Goal: Transaction & Acquisition: Purchase product/service

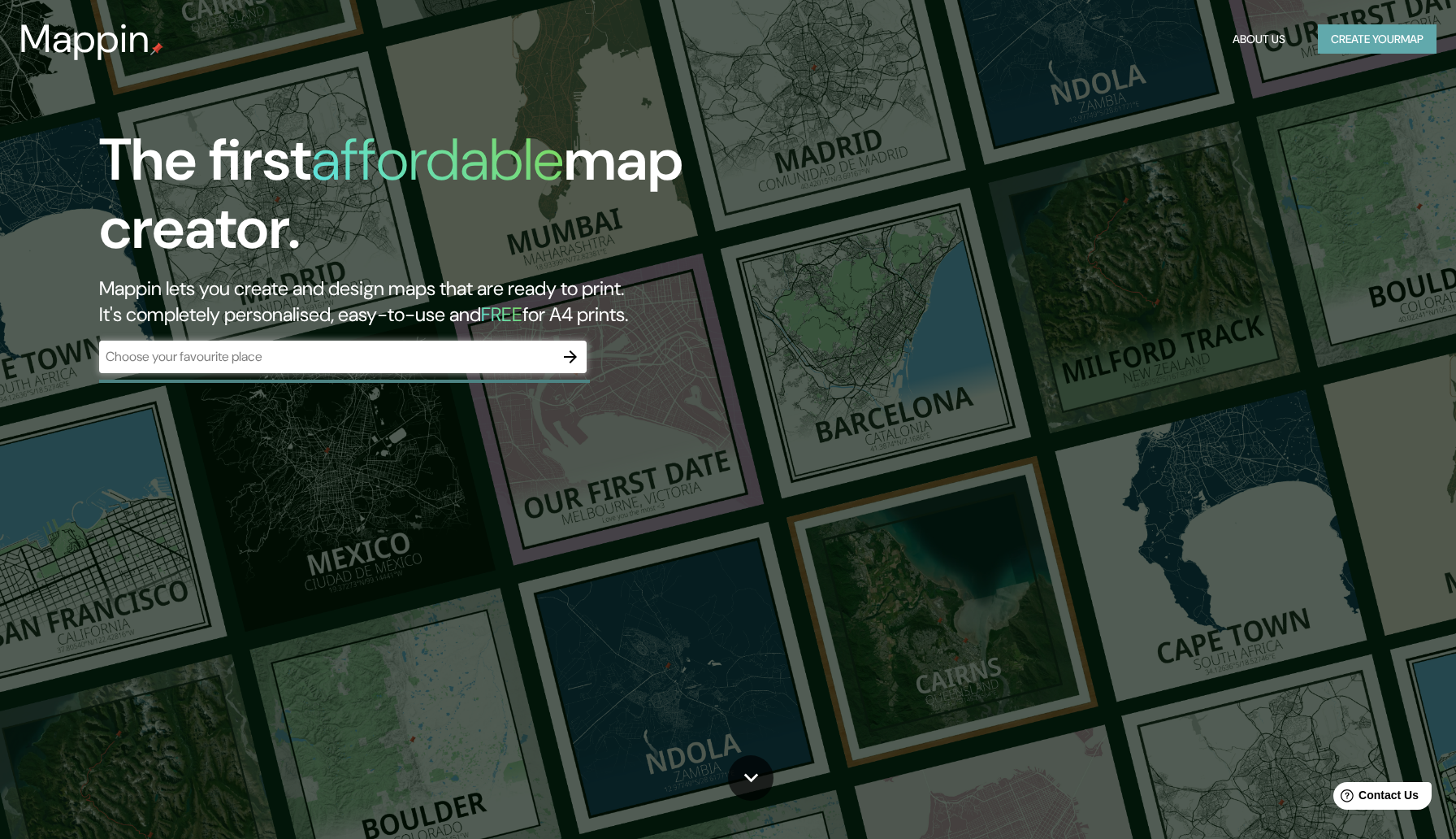
click at [1406, 41] on button "Create your map" at bounding box center [1378, 40] width 119 height 30
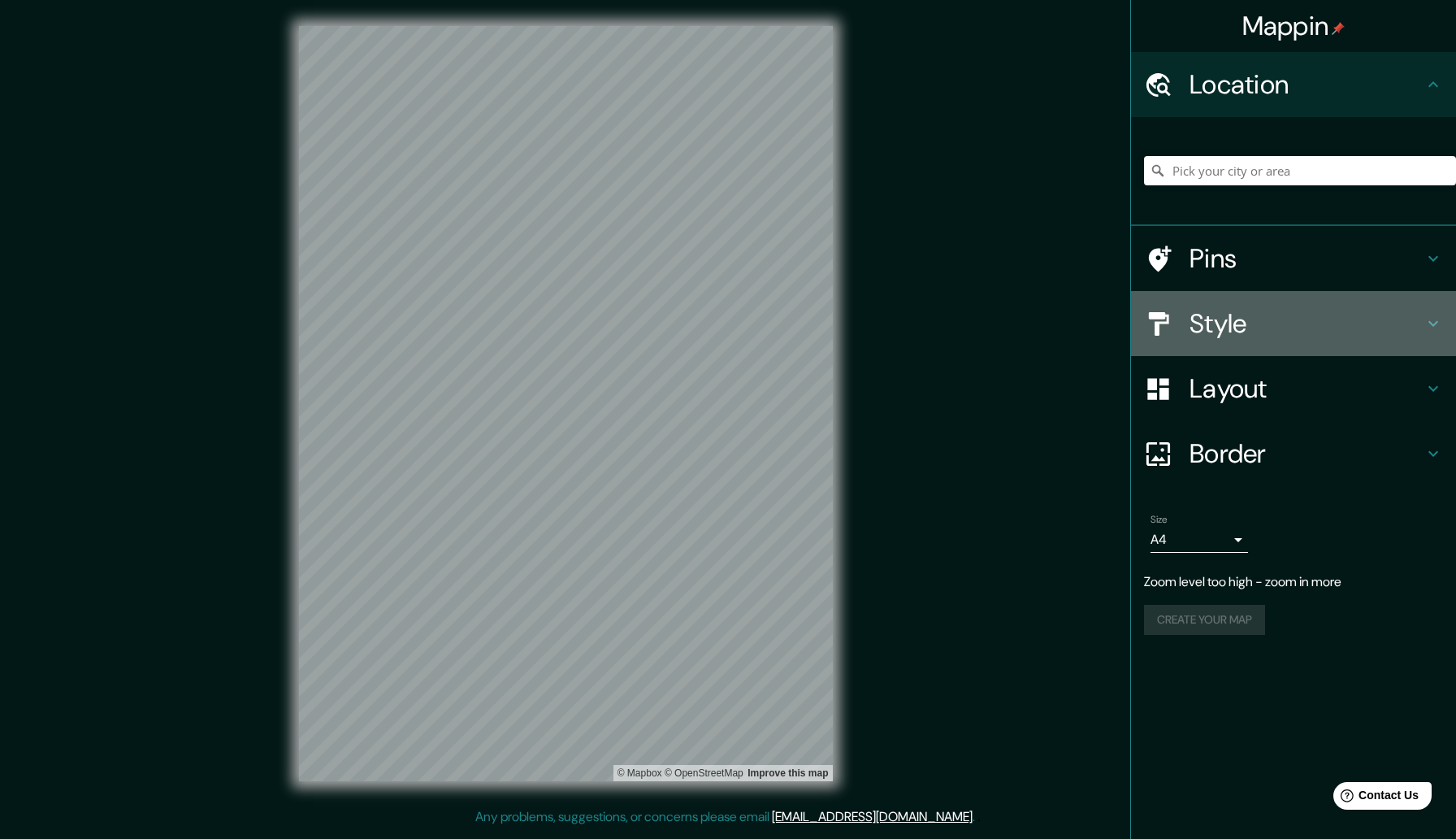
click at [1235, 336] on h4 "Style" at bounding box center [1306, 323] width 234 height 32
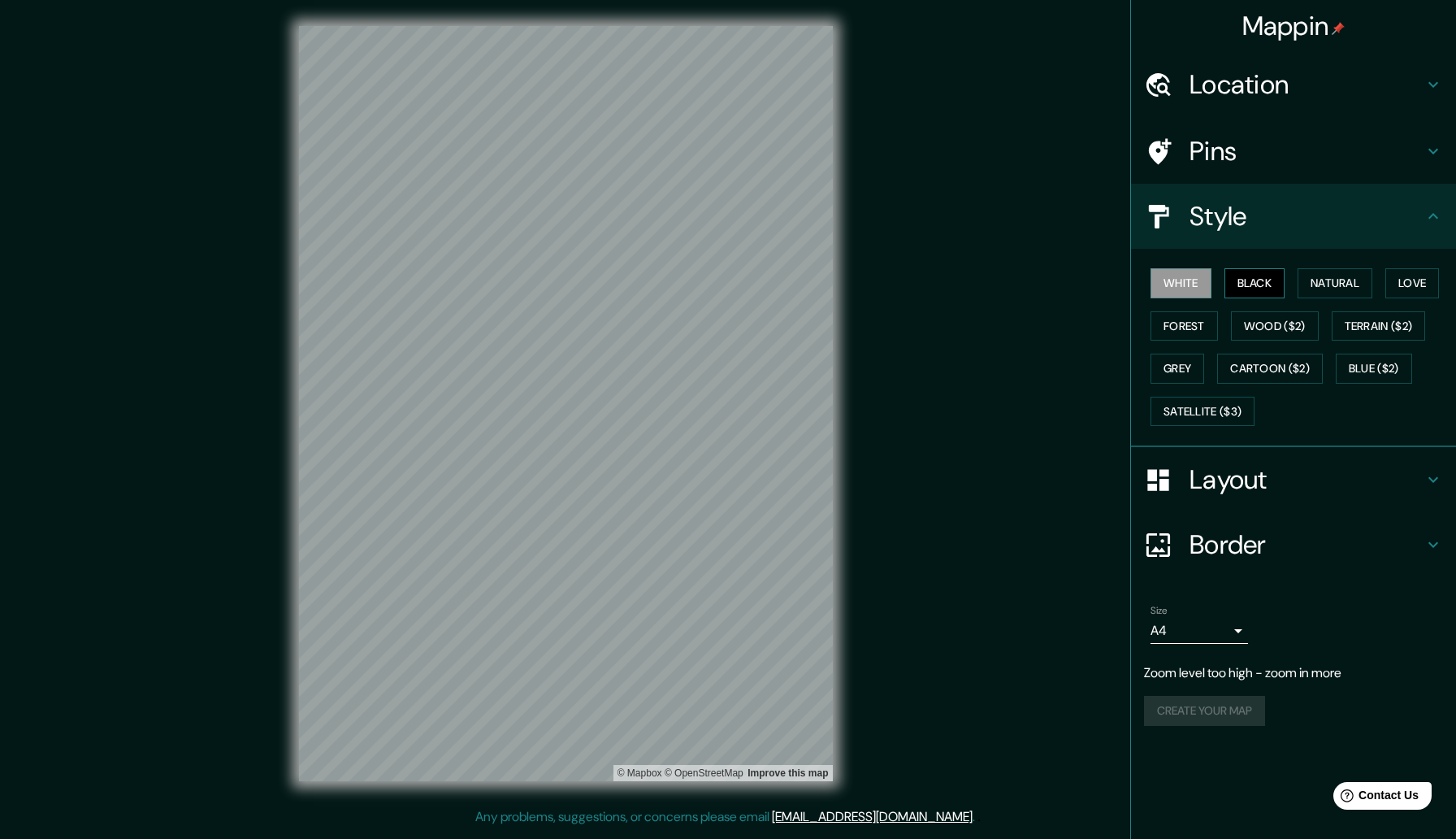
click at [1260, 291] on button "Black" at bounding box center [1254, 284] width 61 height 30
click at [1317, 270] on button "Natural" at bounding box center [1334, 284] width 74 height 30
click at [1191, 322] on button "Forest" at bounding box center [1185, 326] width 68 height 30
click at [1260, 331] on button "Wood ($2)" at bounding box center [1274, 326] width 88 height 30
click at [1261, 351] on div "White Black Natural Love Forest Wood ($2) Terrain ($2) Grey Cartoon ($2) Blue (…" at bounding box center [1300, 347] width 312 height 171
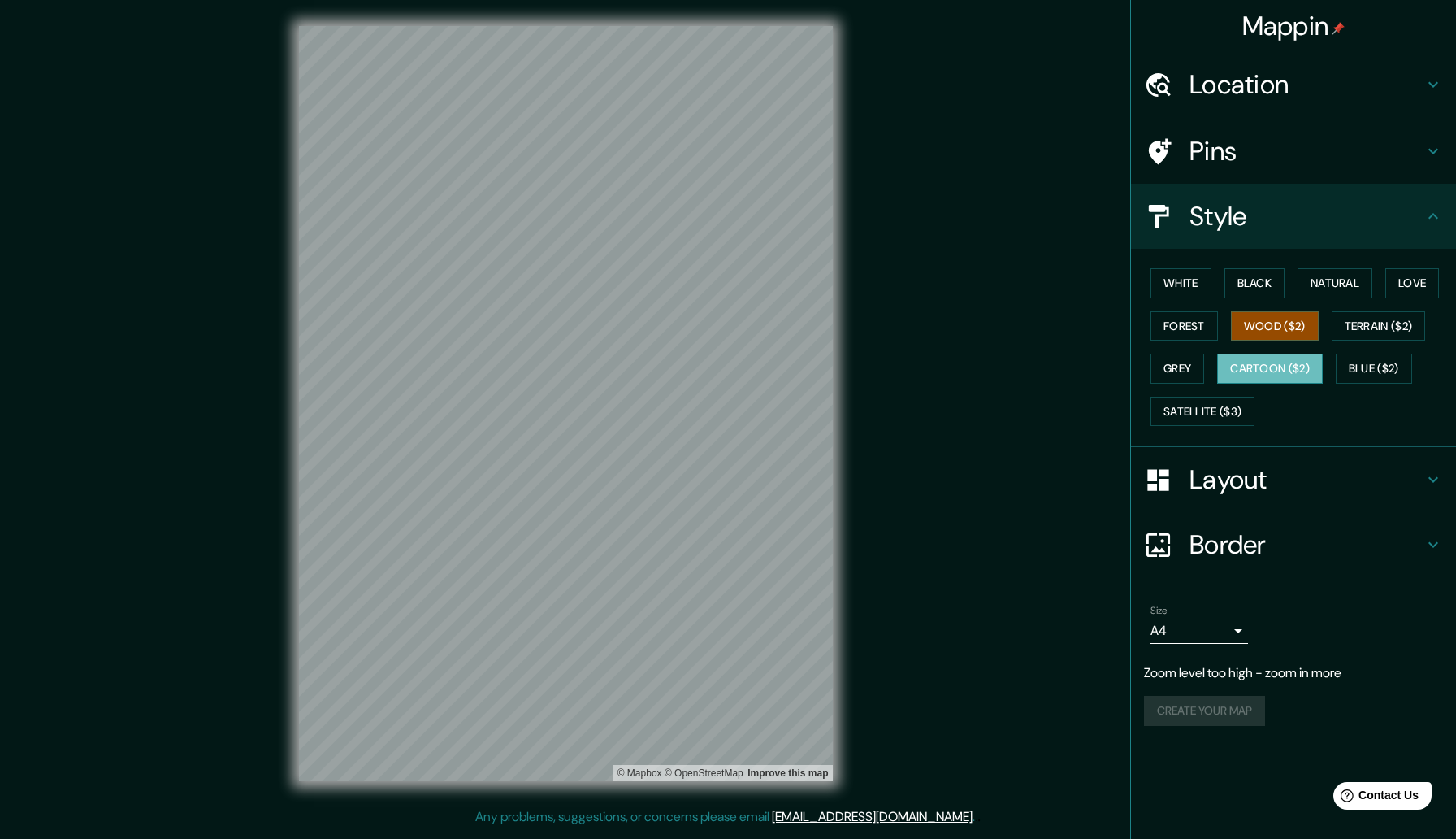
click at [1261, 359] on button "Cartoon ($2)" at bounding box center [1270, 369] width 106 height 30
click at [1350, 364] on button "Blue ($2)" at bounding box center [1373, 369] width 76 height 30
click at [1383, 342] on div "White Black Natural Love Forest Wood ($2) Terrain ($2) Grey Cartoon ($2) Blue (…" at bounding box center [1300, 347] width 312 height 171
click at [1400, 326] on button "Terrain ($2)" at bounding box center [1379, 326] width 94 height 30
click at [1415, 290] on button "Love" at bounding box center [1412, 284] width 54 height 30
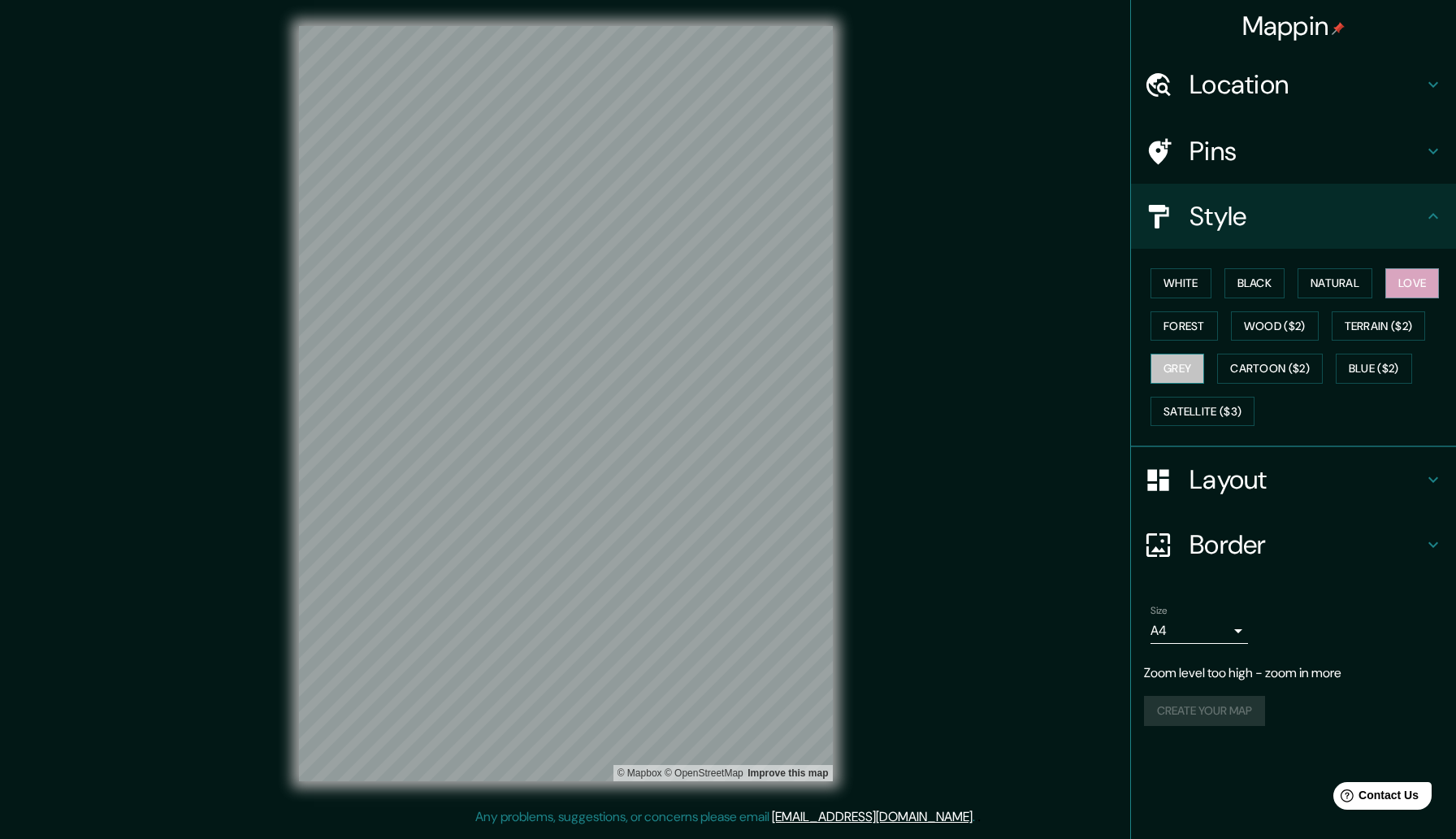
click at [1203, 369] on button "Grey" at bounding box center [1177, 369] width 54 height 30
click at [1210, 400] on button "Satellite ($3)" at bounding box center [1202, 412] width 104 height 30
click at [1343, 91] on h4 "Location" at bounding box center [1306, 84] width 234 height 32
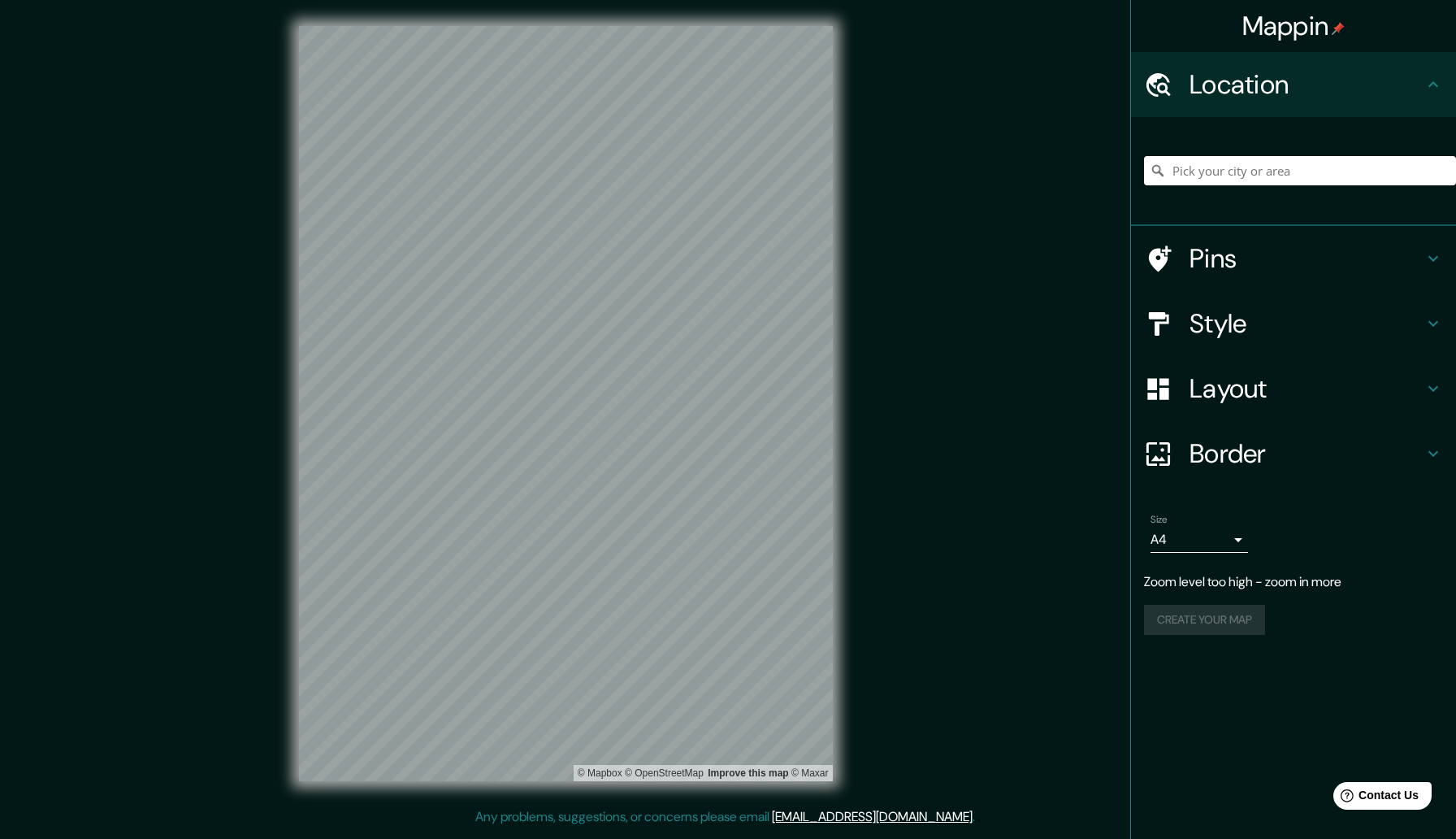
click at [1292, 209] on div at bounding box center [1300, 171] width 312 height 81
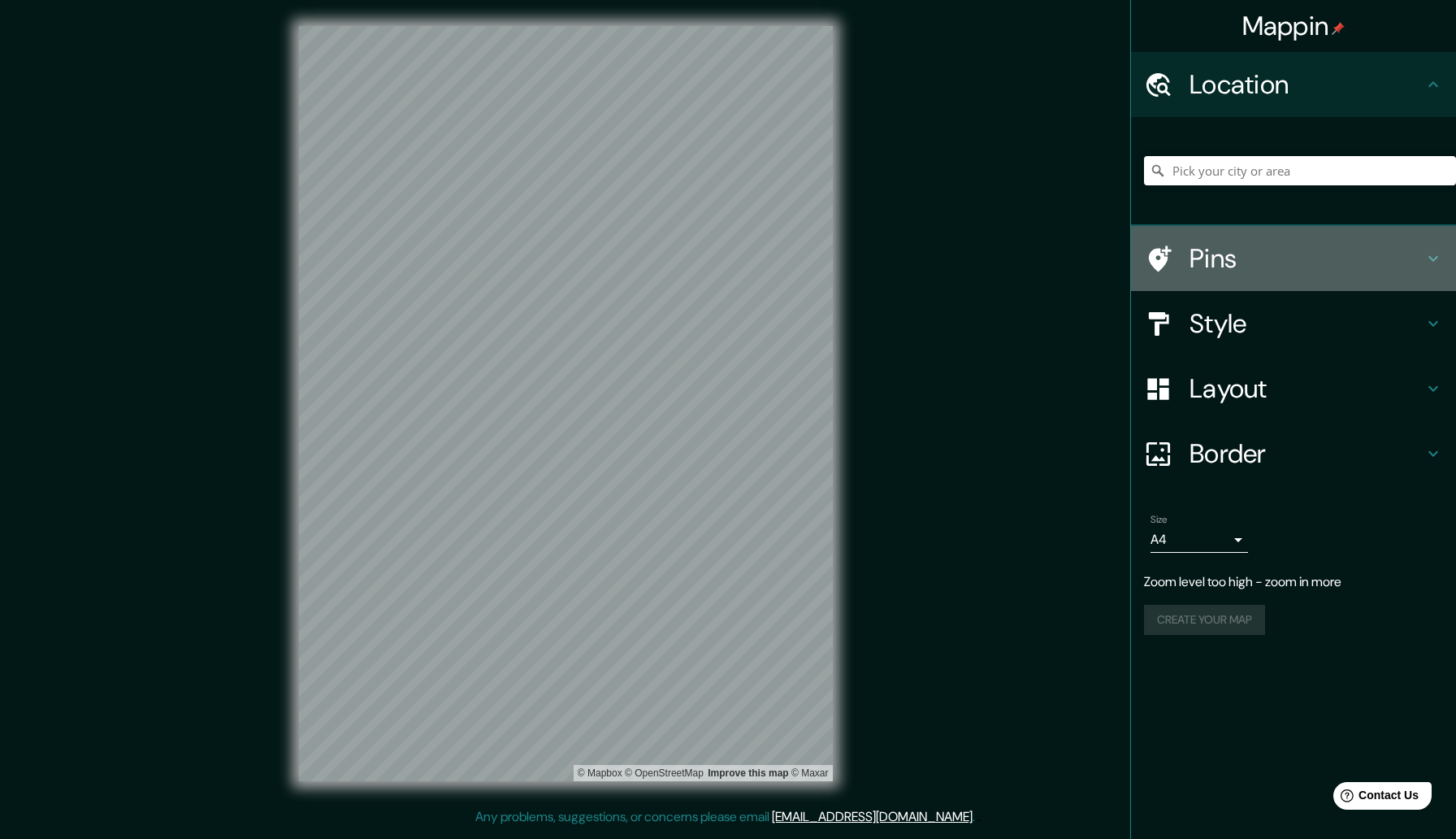
click at [1287, 245] on h4 "Pins" at bounding box center [1306, 258] width 234 height 32
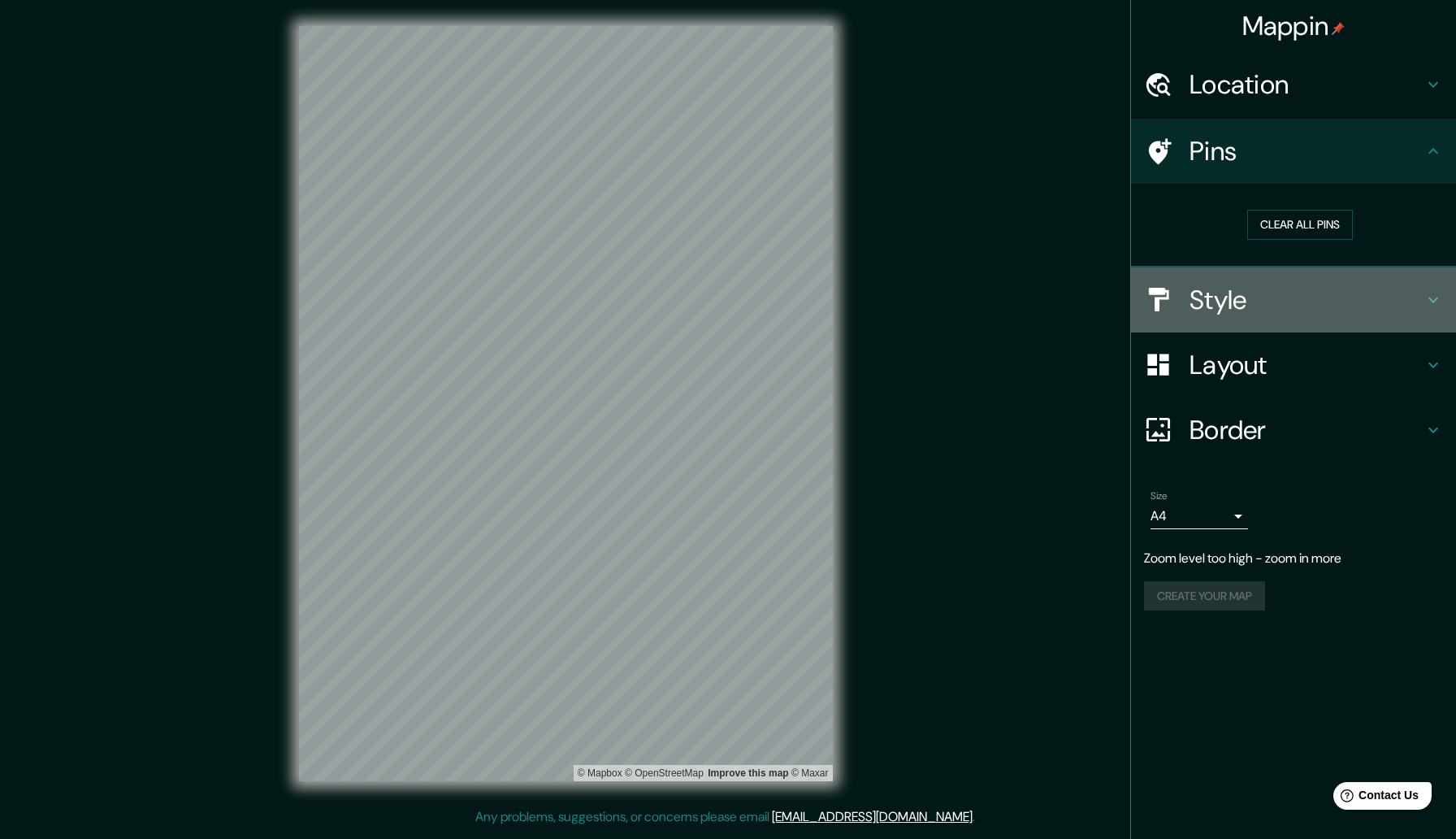
click at [1280, 296] on h4 "Style" at bounding box center [1306, 300] width 234 height 32
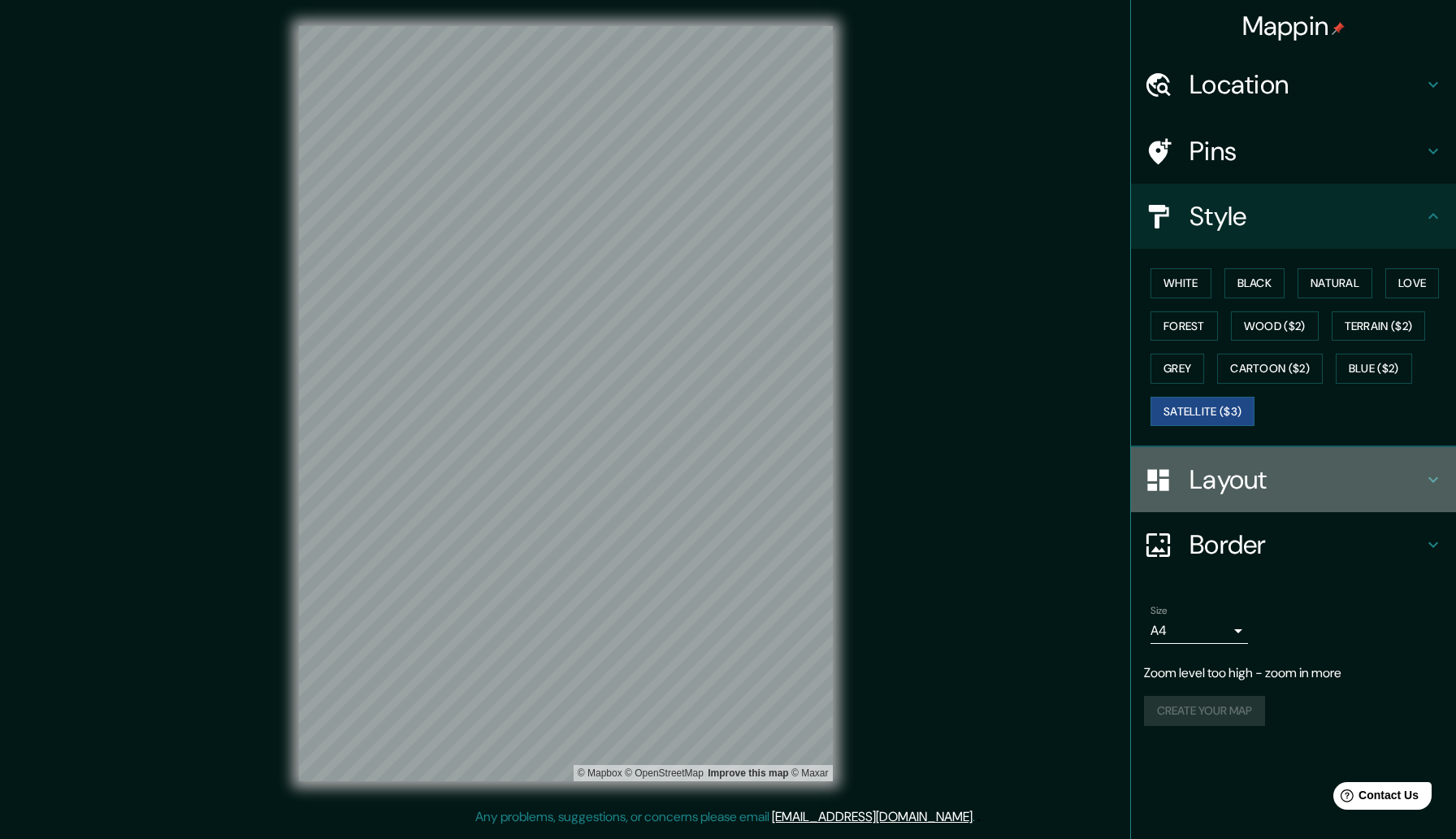
click at [1240, 487] on h4 "Layout" at bounding box center [1306, 479] width 234 height 32
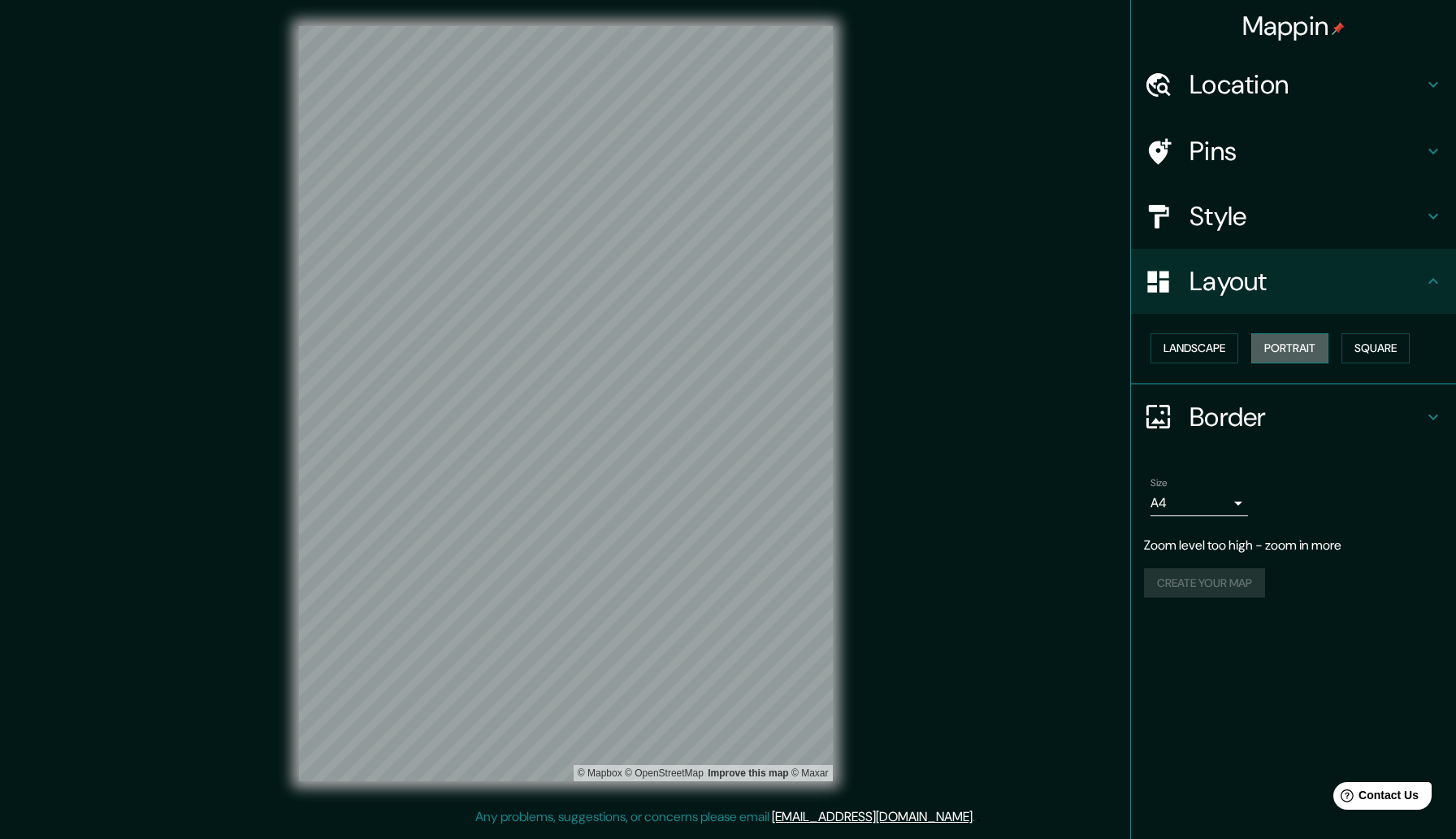
click at [1298, 348] on button "Portrait" at bounding box center [1290, 349] width 77 height 30
click at [1224, 349] on button "Landscape" at bounding box center [1194, 349] width 88 height 30
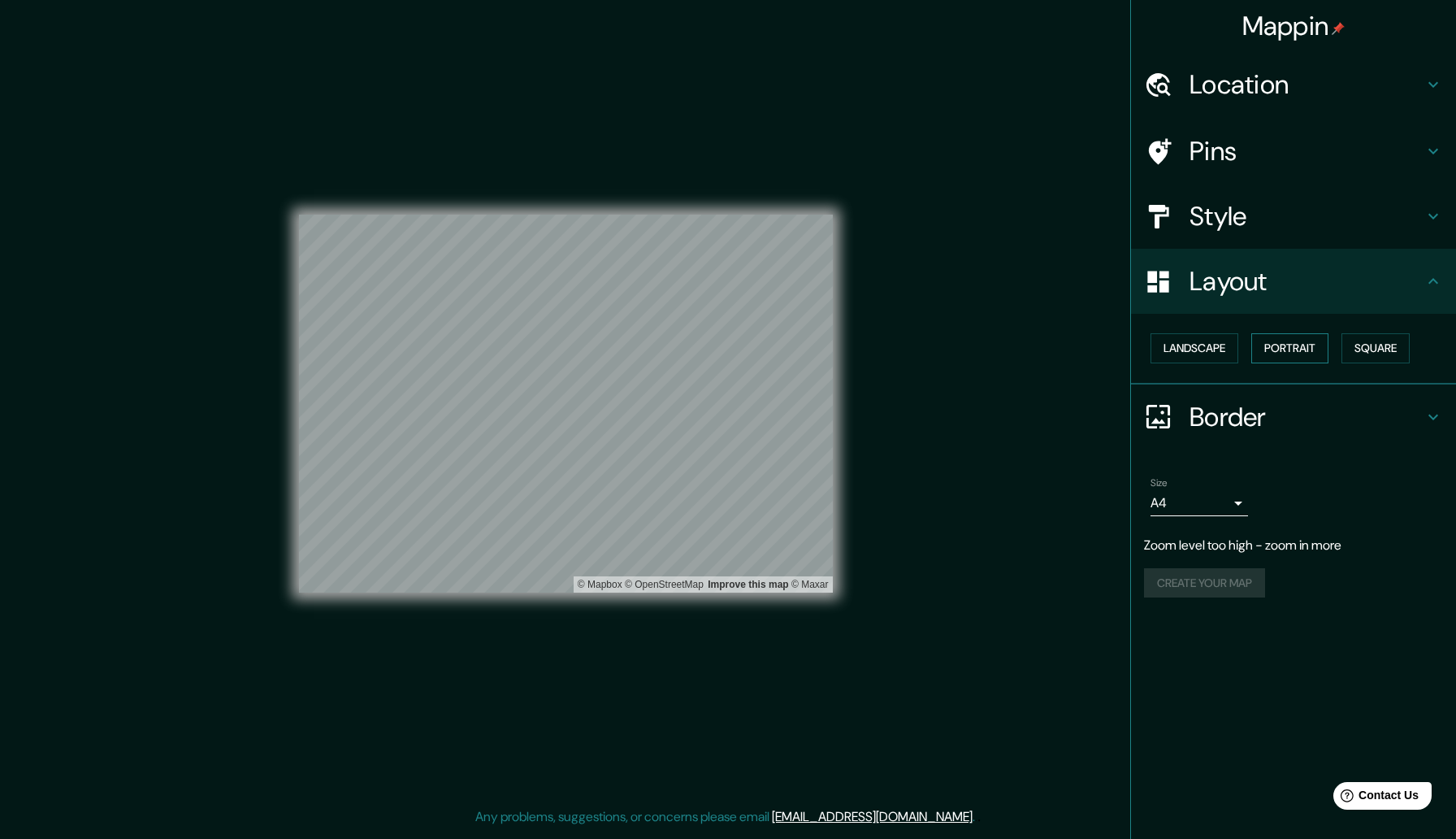
click at [1277, 346] on button "Portrait" at bounding box center [1290, 349] width 77 height 30
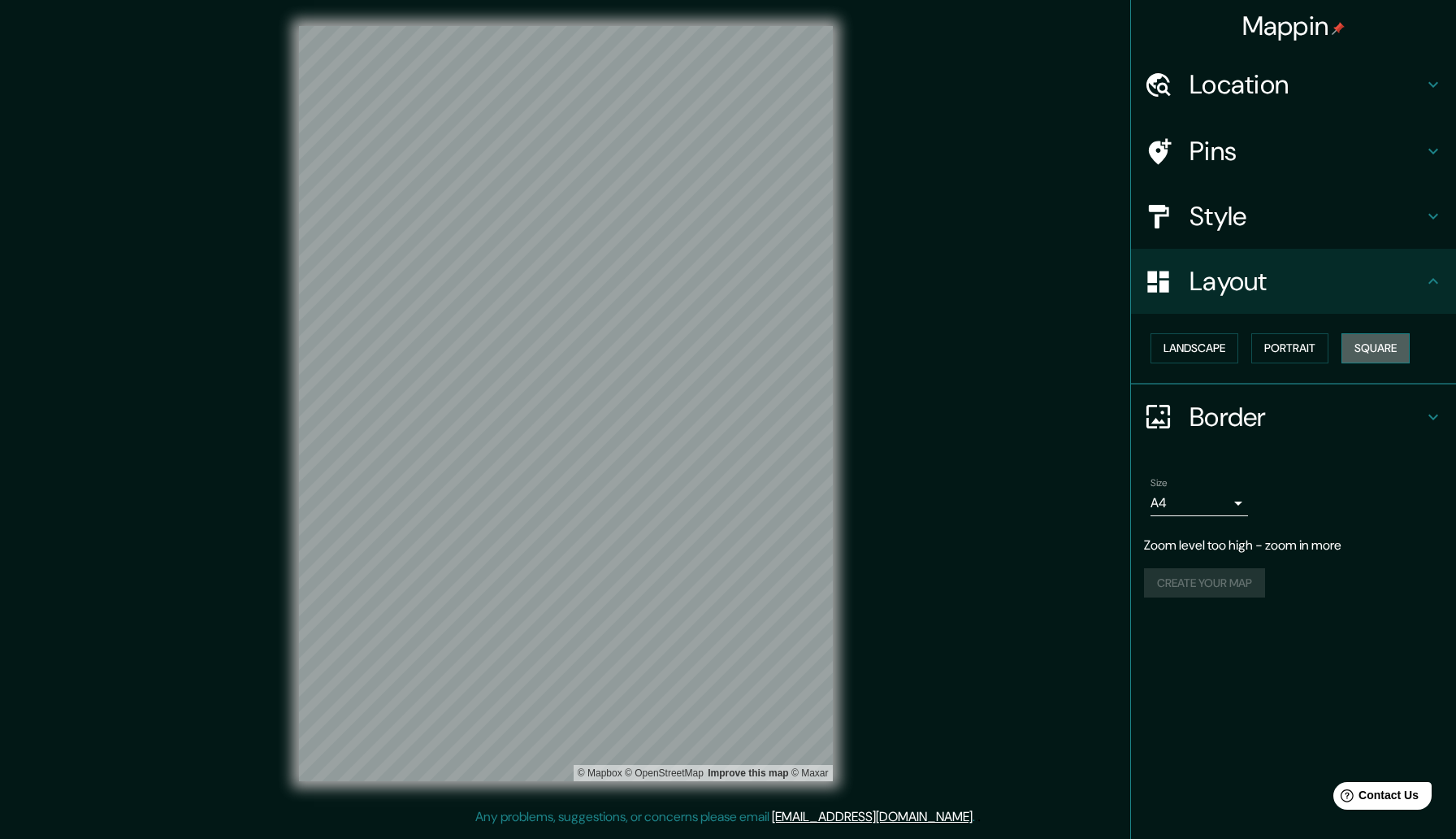
click at [1362, 353] on button "Square" at bounding box center [1376, 349] width 68 height 30
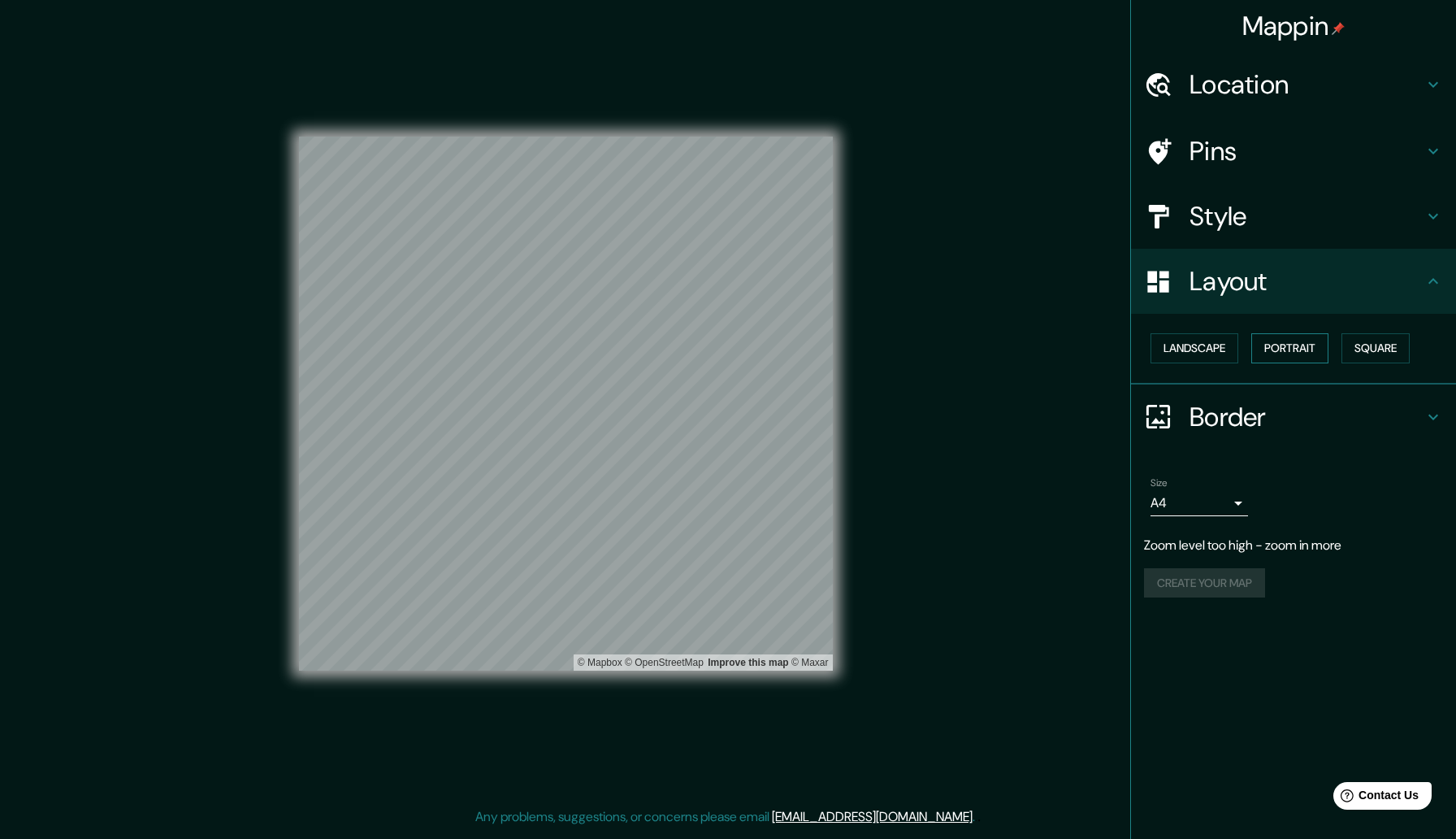
click at [1329, 357] on button "Portrait" at bounding box center [1290, 349] width 77 height 30
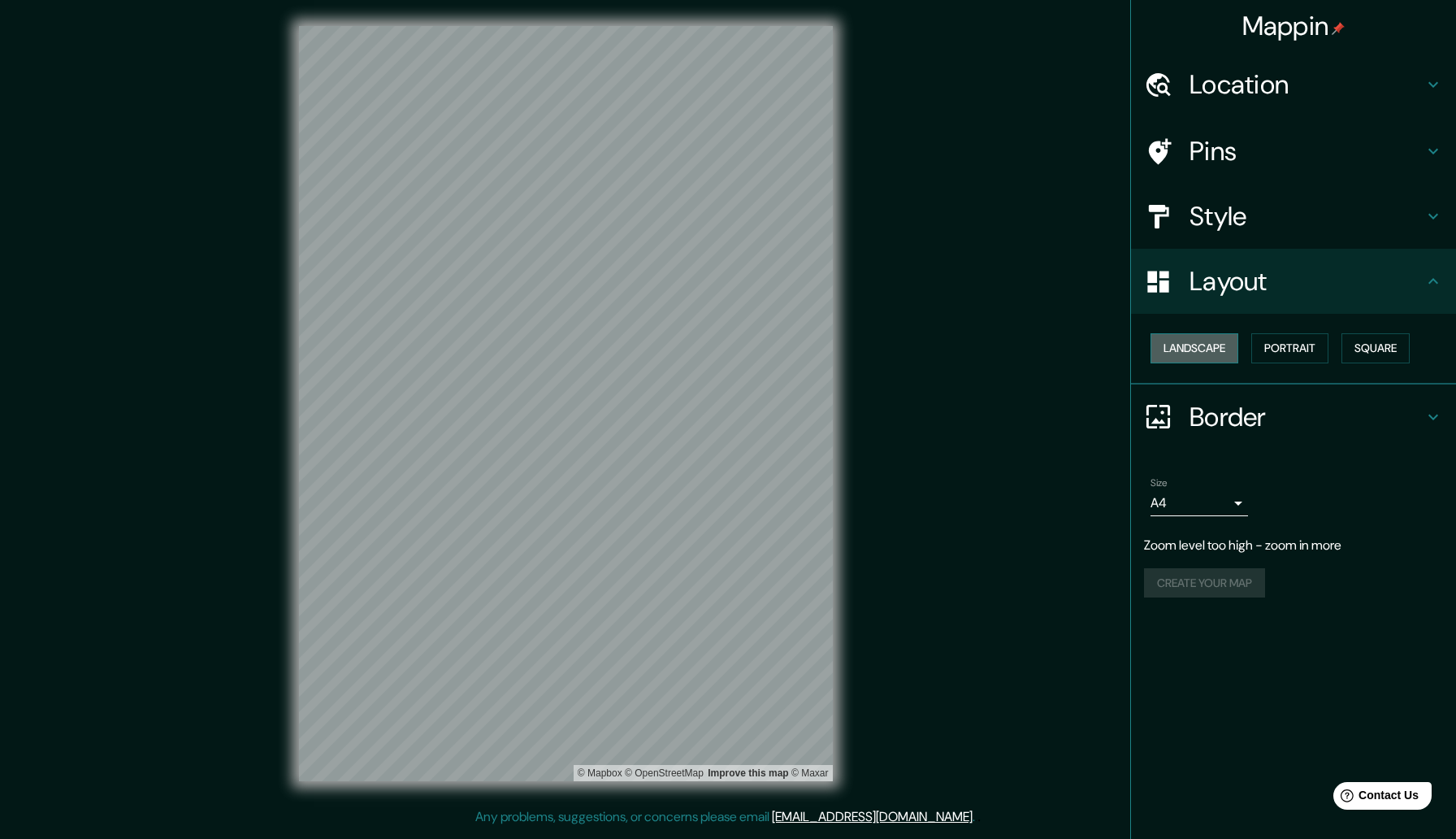
click at [1196, 356] on button "Landscape" at bounding box center [1194, 349] width 88 height 30
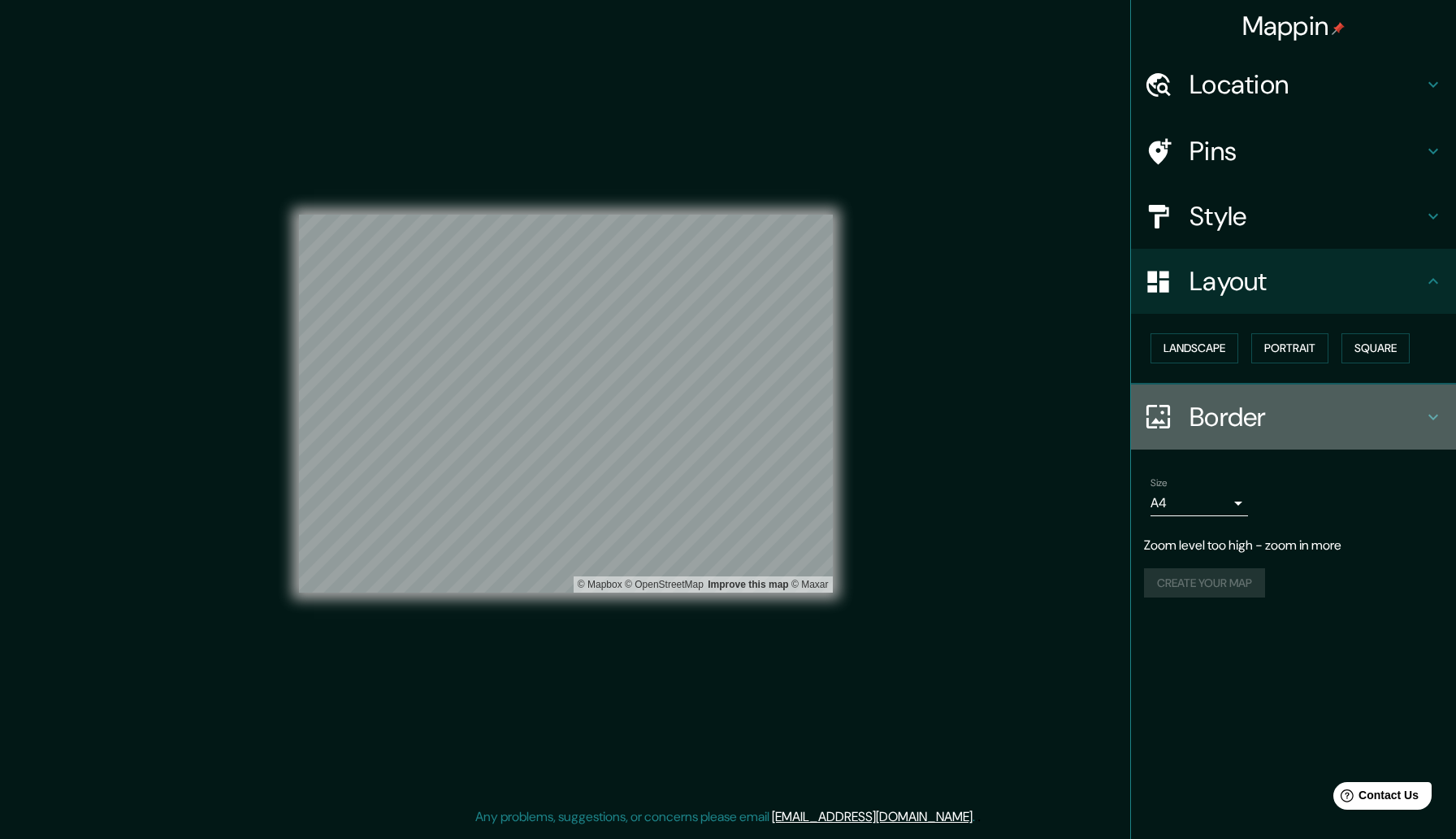
click at [1225, 420] on h4 "Border" at bounding box center [1306, 417] width 234 height 32
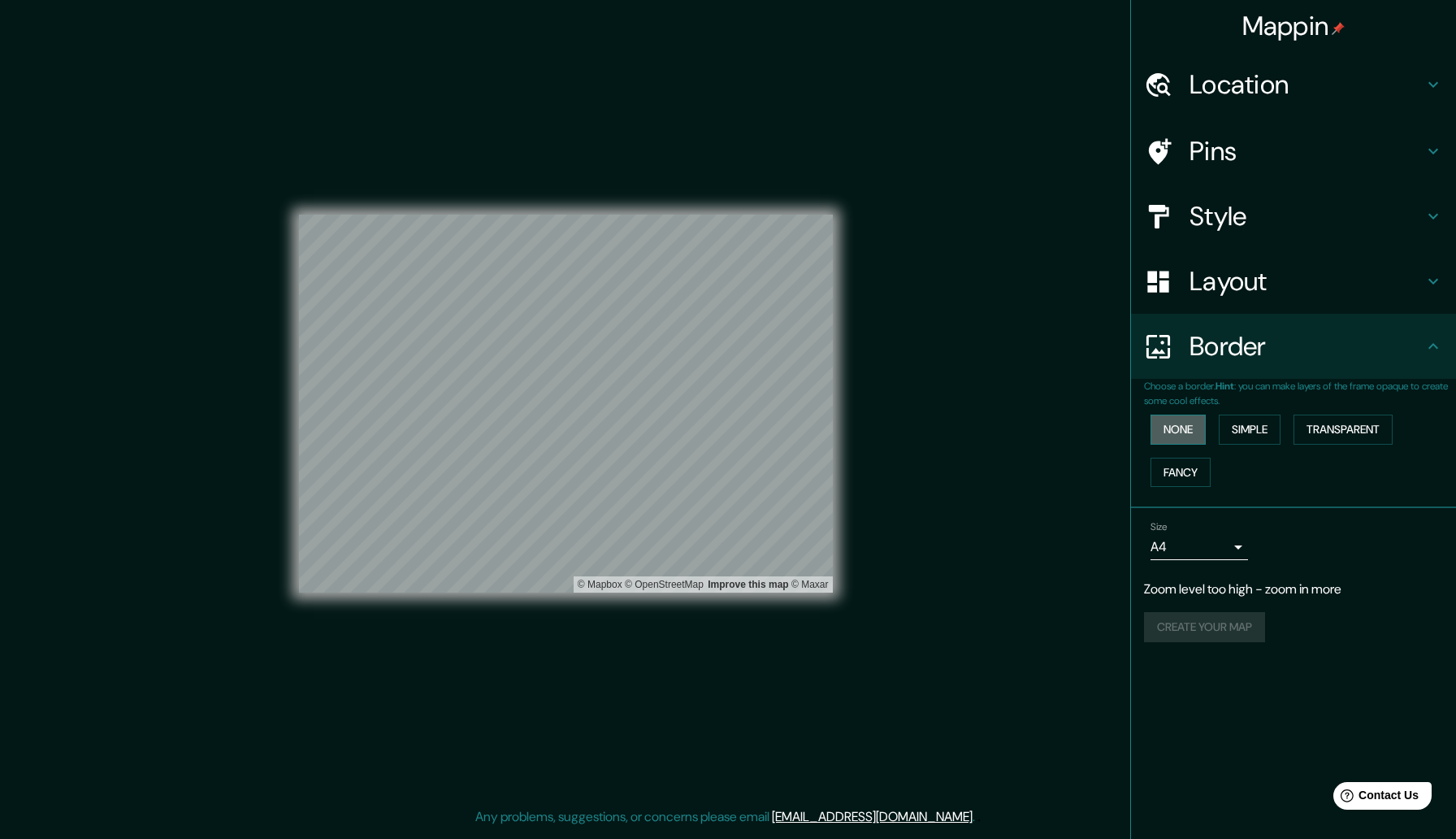
click at [1188, 431] on button "None" at bounding box center [1178, 430] width 56 height 30
click at [1239, 428] on button "Simple" at bounding box center [1250, 430] width 62 height 30
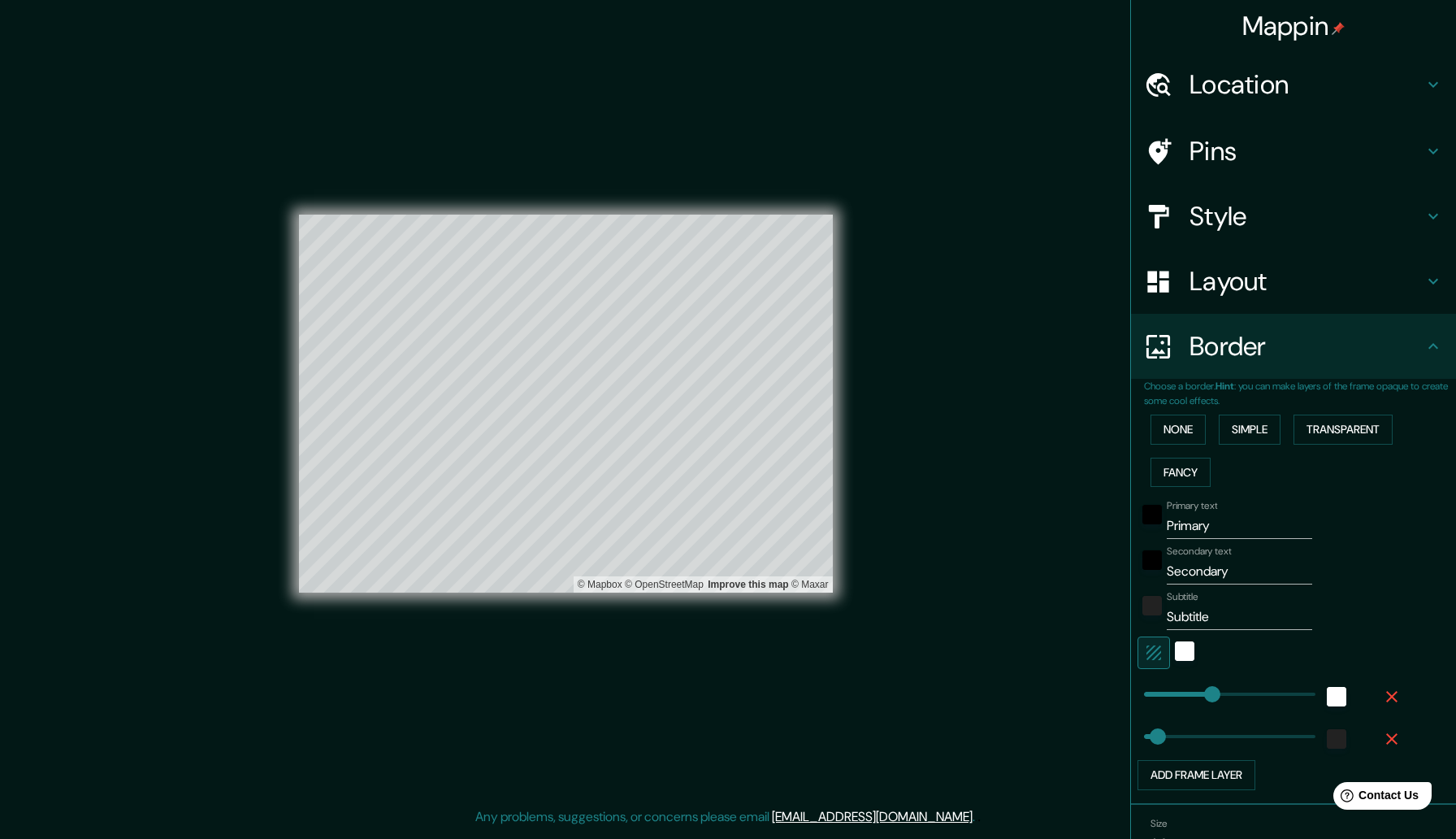
click at [1267, 448] on div "None Simple Transparent Fancy" at bounding box center [1300, 451] width 312 height 86
click at [1263, 439] on button "Simple" at bounding box center [1250, 430] width 62 height 30
type input "263"
type input "53"
click at [1200, 431] on button "None" at bounding box center [1178, 430] width 56 height 30
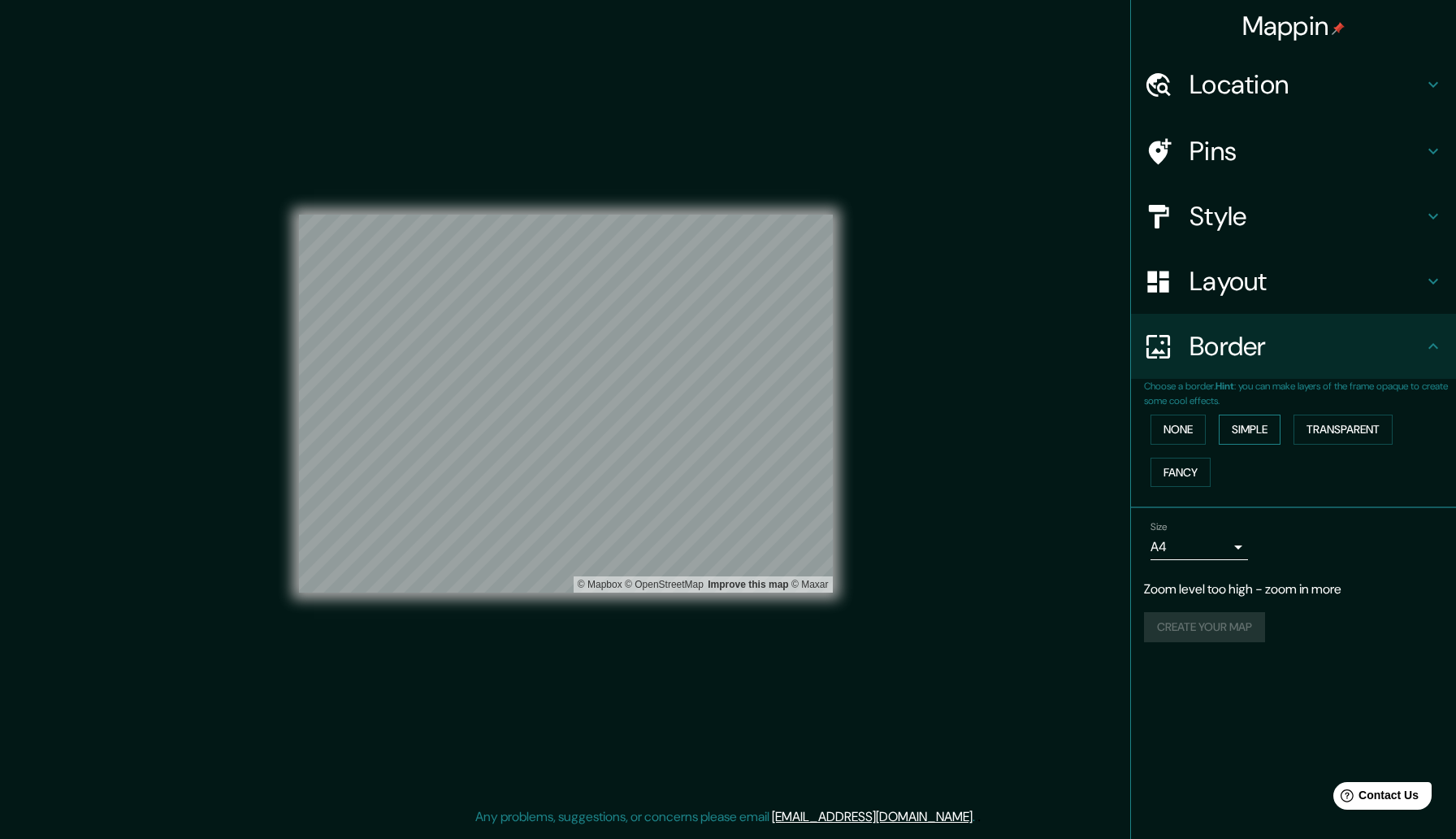
click at [1235, 423] on button "Simple" at bounding box center [1250, 430] width 62 height 30
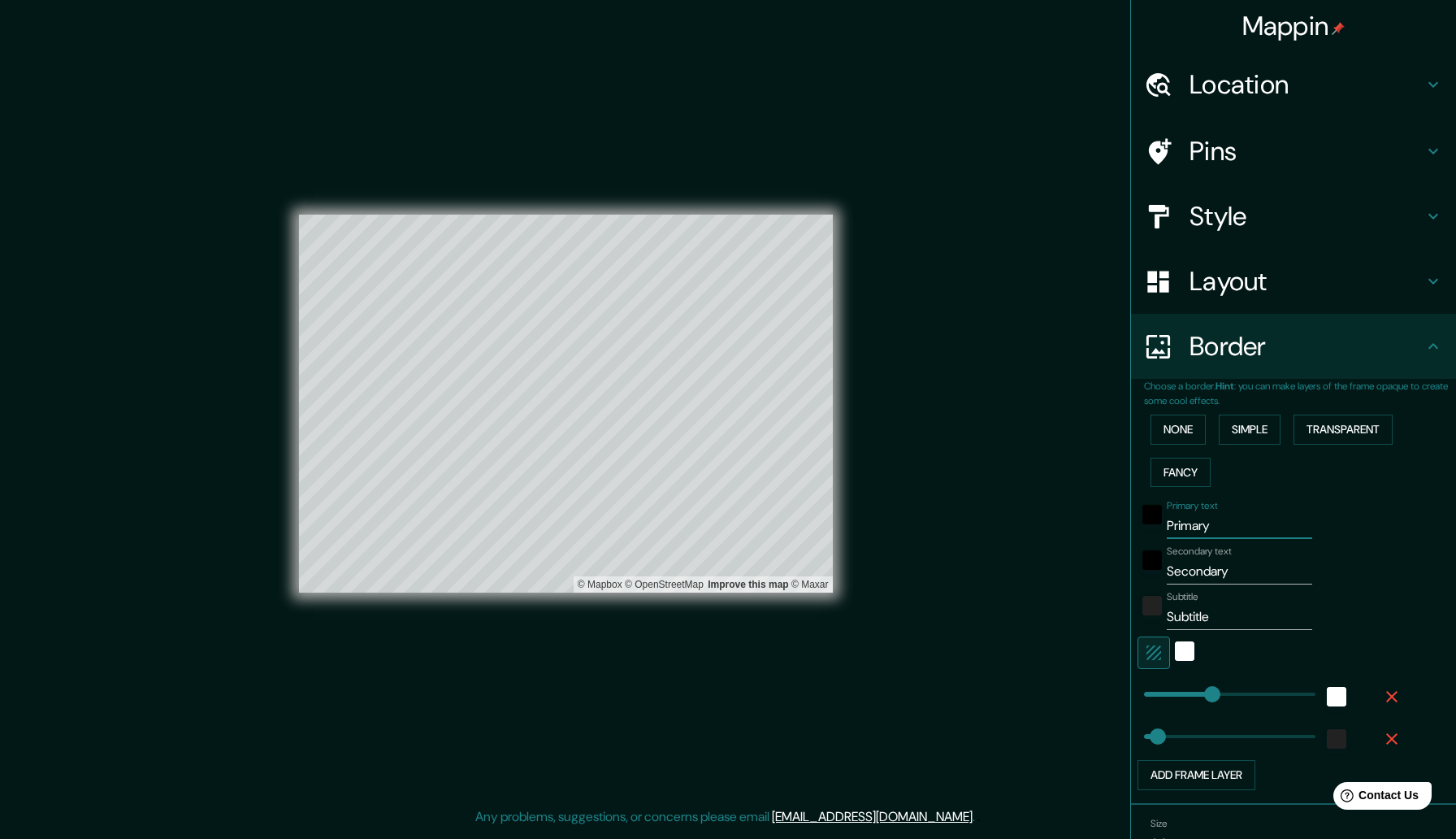
click at [1226, 522] on input "Primary" at bounding box center [1239, 526] width 145 height 26
click at [1294, 504] on div "Primary text Primary" at bounding box center [1239, 518] width 145 height 39
click at [1246, 562] on input "Secondary" at bounding box center [1239, 571] width 145 height 26
click at [1337, 549] on div "Secondary text Secondary" at bounding box center [1270, 565] width 267 height 39
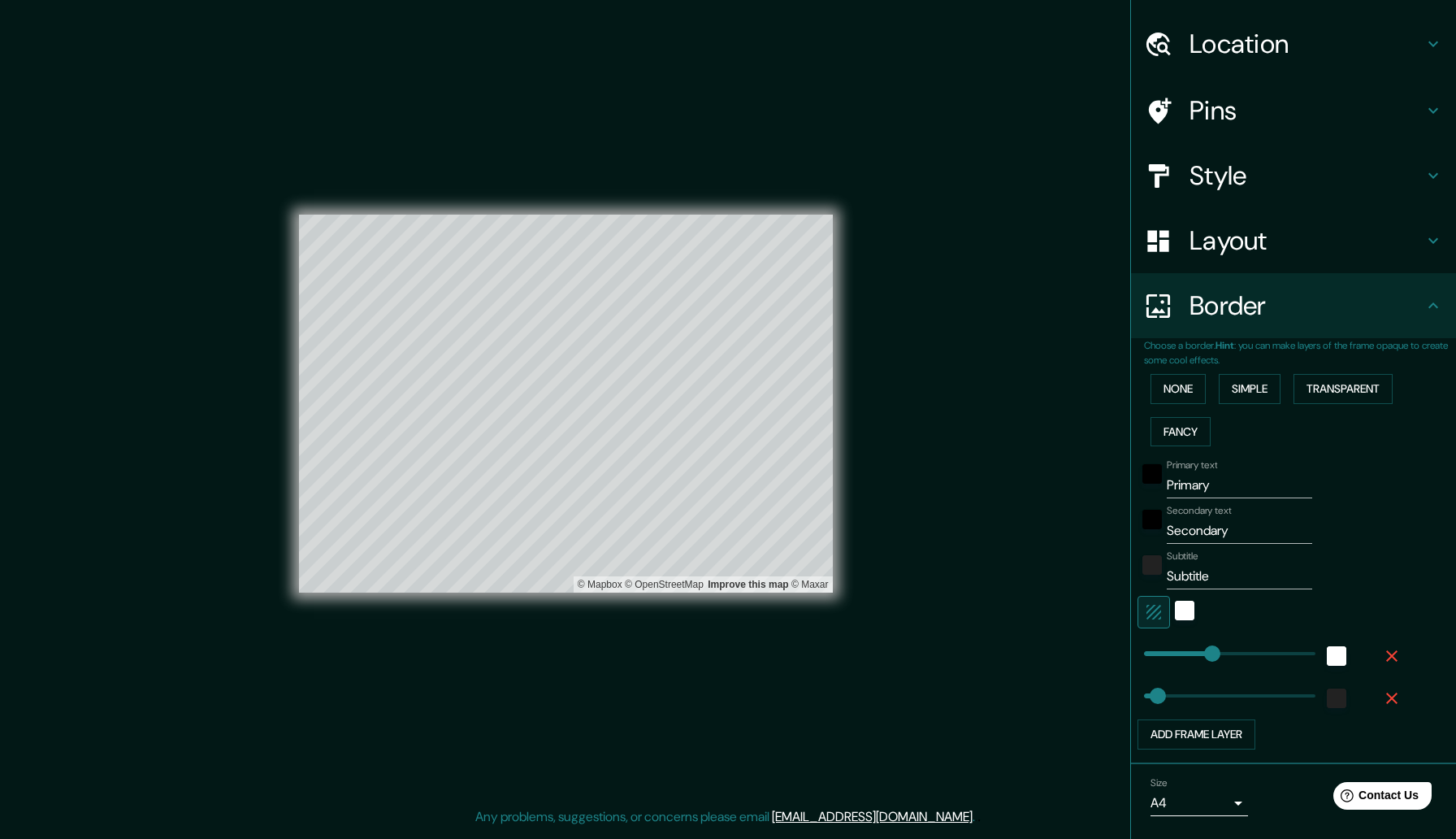
scroll to position [42, 0]
click at [1244, 564] on input "Subtitle" at bounding box center [1239, 575] width 145 height 26
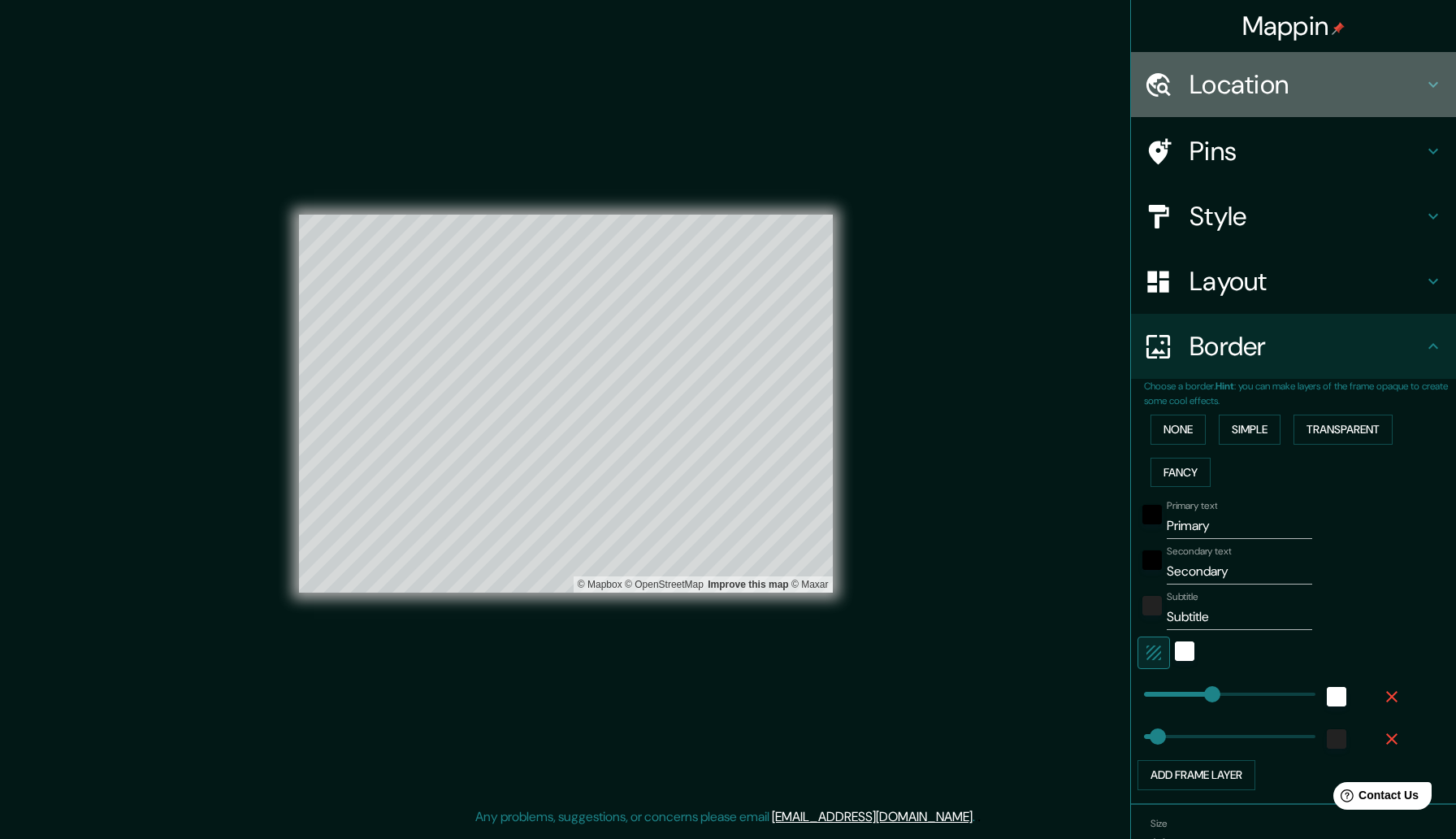
click at [1350, 82] on h4 "Location" at bounding box center [1306, 84] width 234 height 32
type input "263"
type input "53"
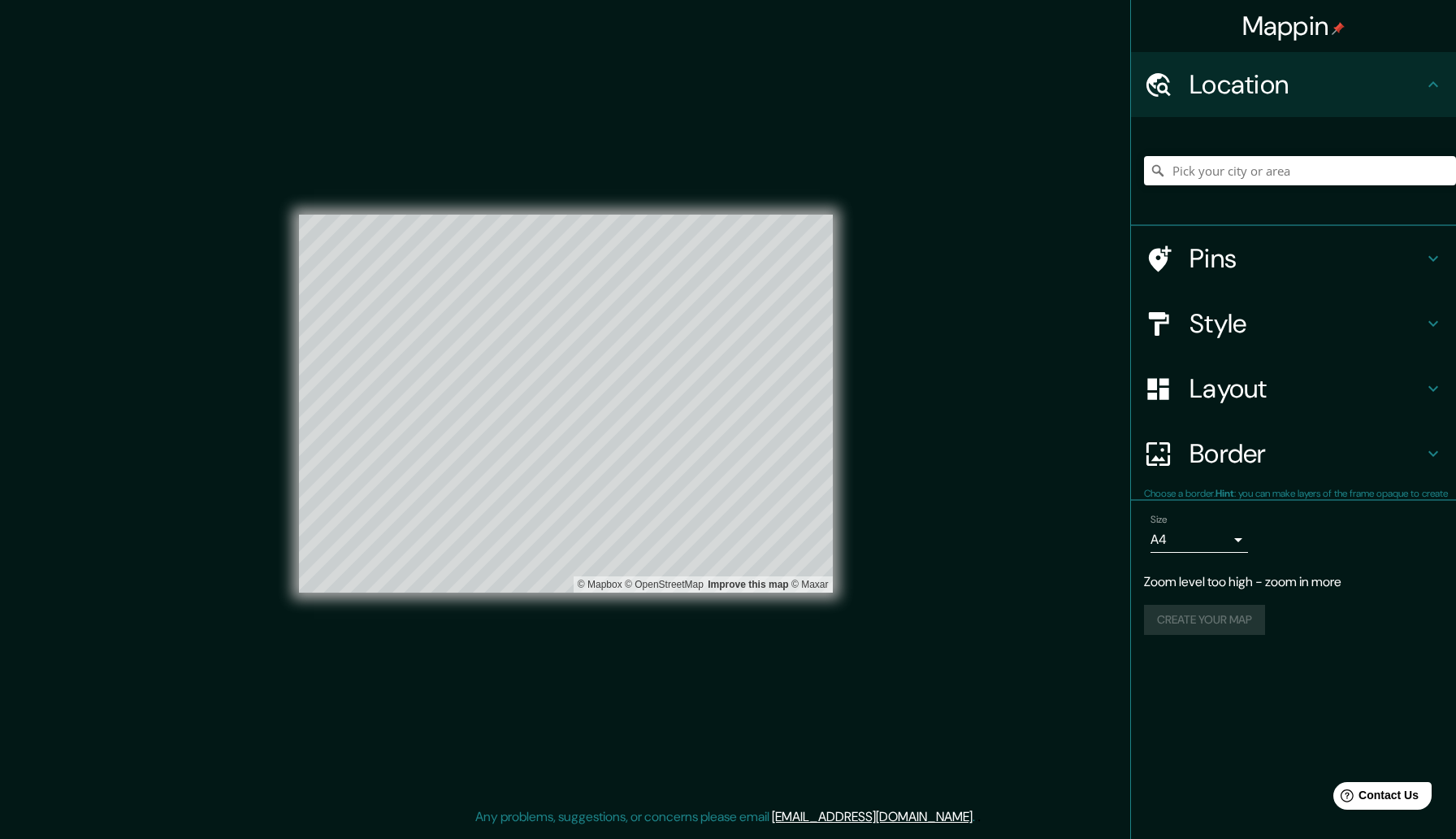
click at [1350, 82] on h4 "Location" at bounding box center [1306, 84] width 234 height 32
click at [1395, 85] on h4 "Location" at bounding box center [1306, 84] width 234 height 32
click at [1424, 90] on icon at bounding box center [1433, 84] width 20 height 20
click at [1434, 88] on icon at bounding box center [1433, 84] width 20 height 20
click at [1426, 84] on icon at bounding box center [1433, 84] width 20 height 20
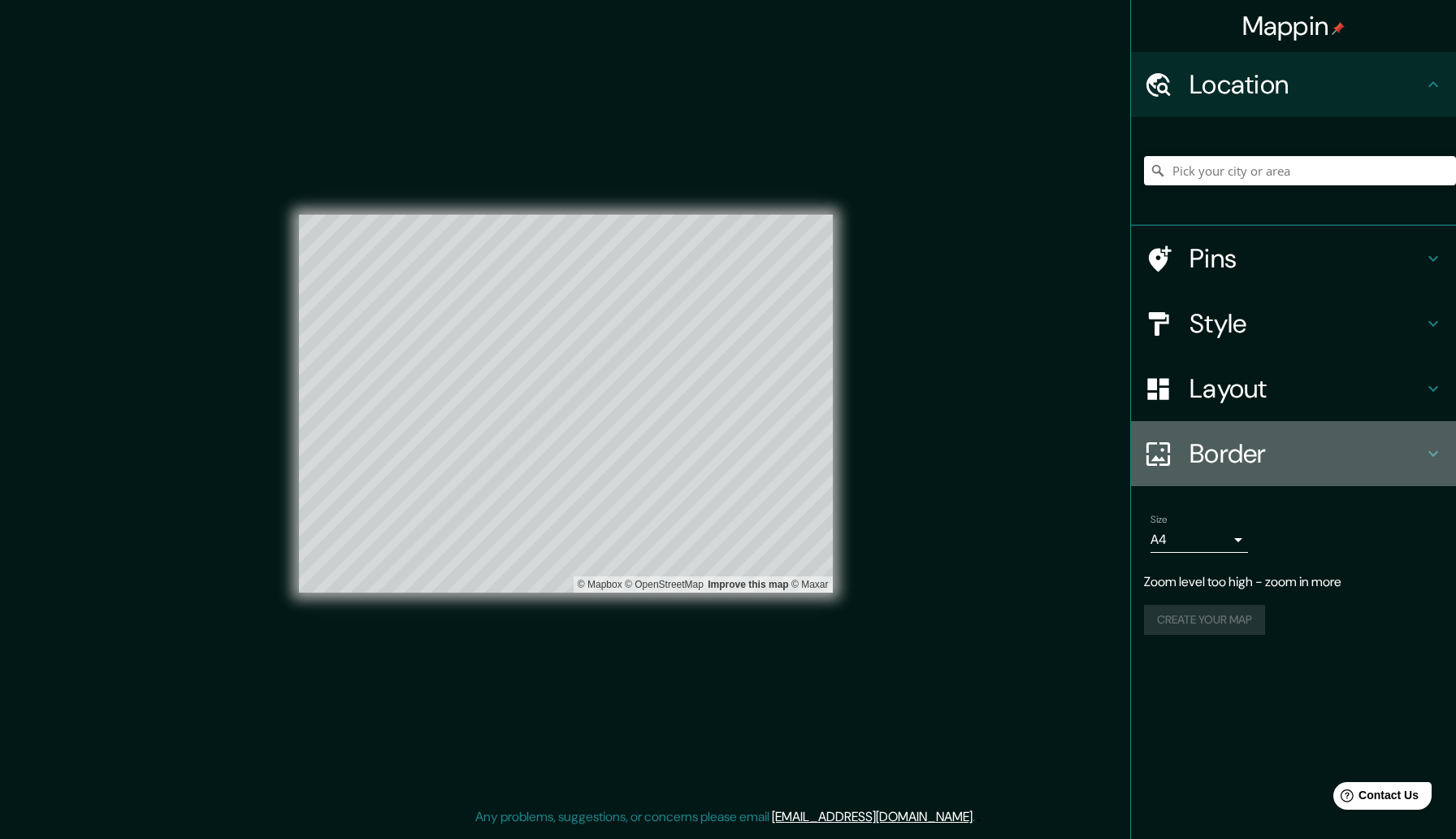
click at [1333, 445] on h4 "Border" at bounding box center [1306, 453] width 234 height 32
type input "263"
type input "53"
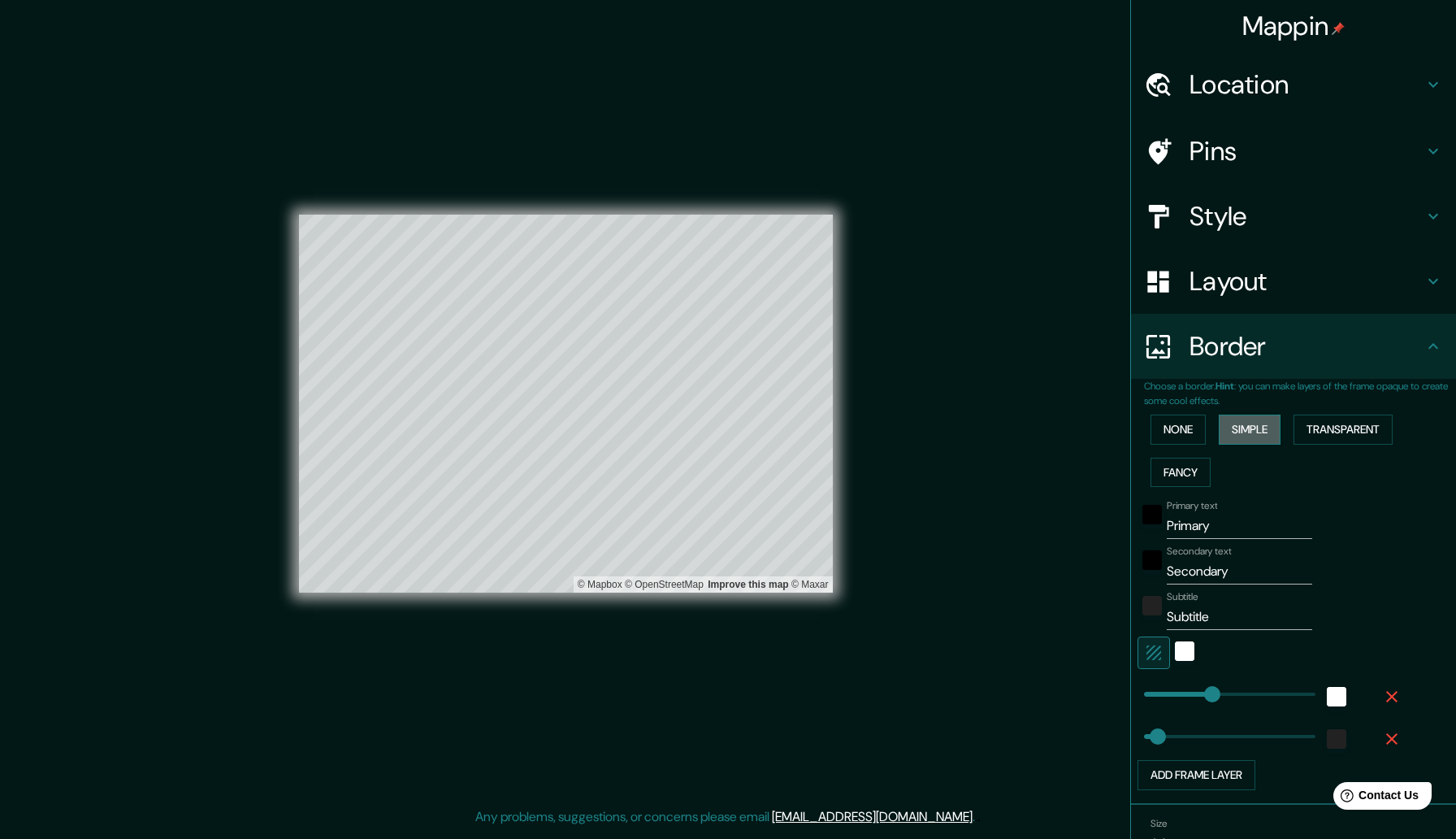
click at [1268, 428] on button "Simple" at bounding box center [1250, 430] width 62 height 30
type input "263"
type input "53"
click at [1351, 427] on button "Transparent" at bounding box center [1343, 430] width 99 height 30
click at [1165, 654] on button "button" at bounding box center [1153, 652] width 32 height 32
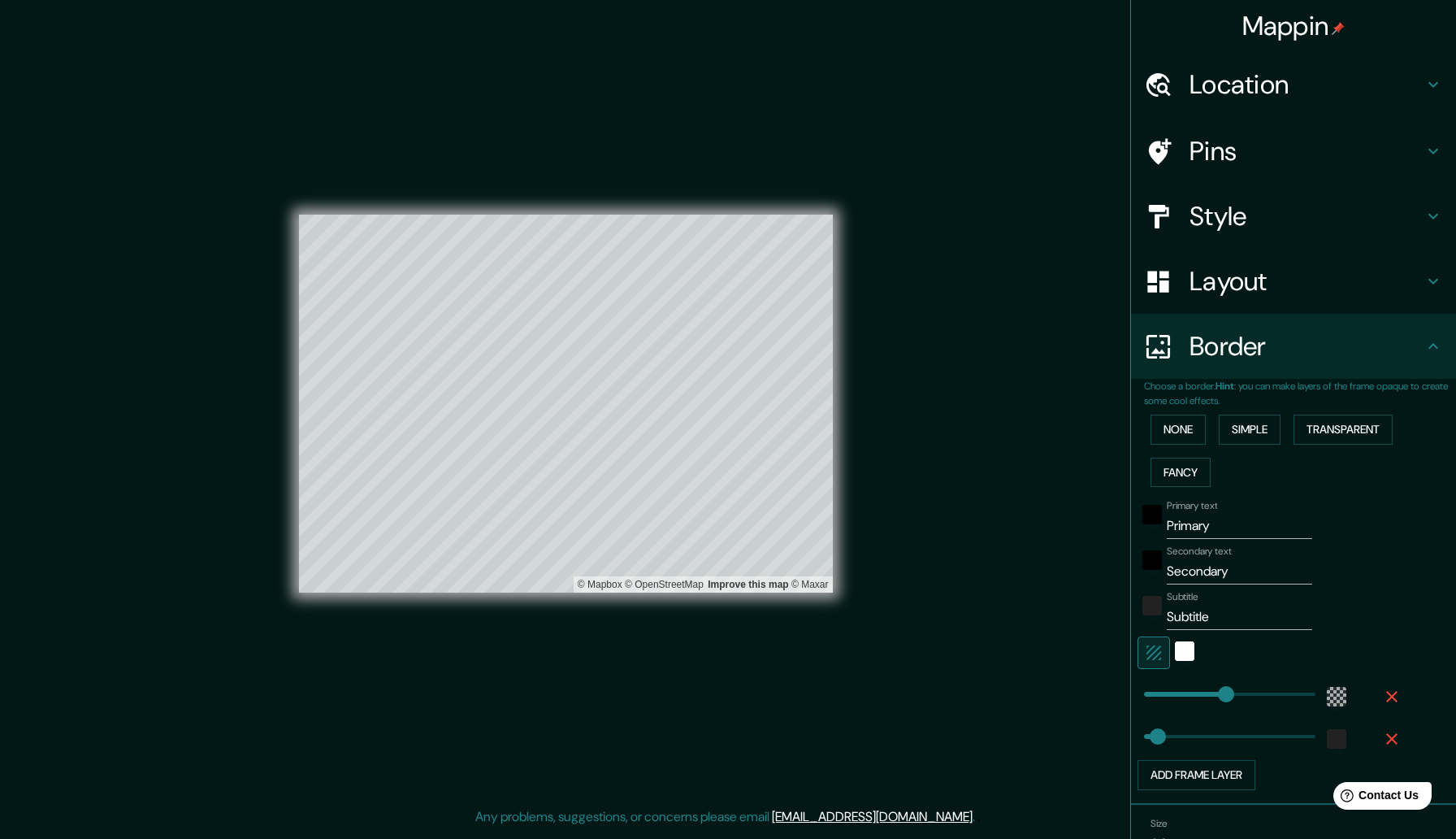
type input "315"
type input "53"
click at [1165, 654] on button "button" at bounding box center [1153, 652] width 32 height 32
type input "315"
type input "53"
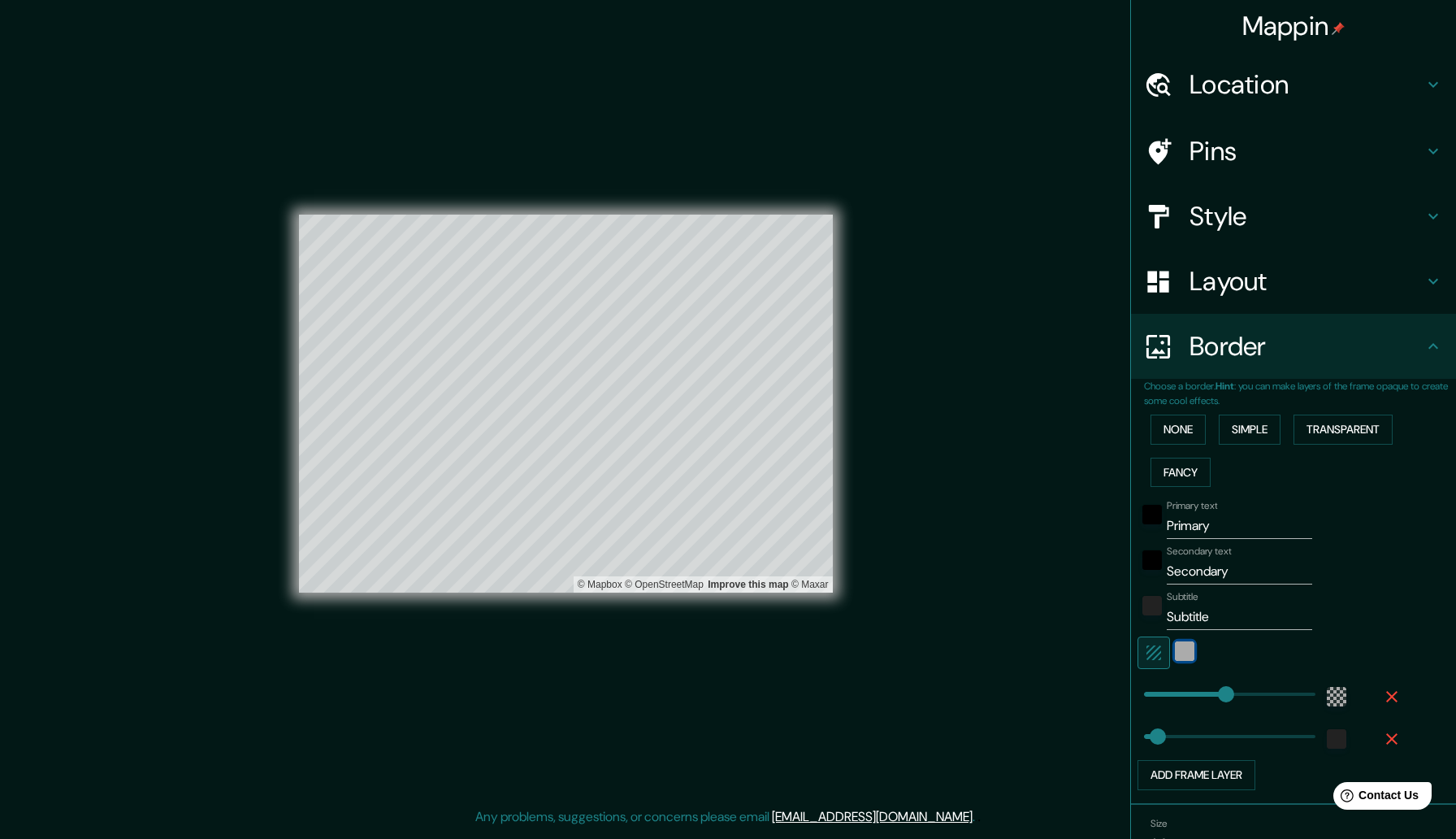
click at [1186, 650] on div "white" at bounding box center [1185, 650] width 20 height 20
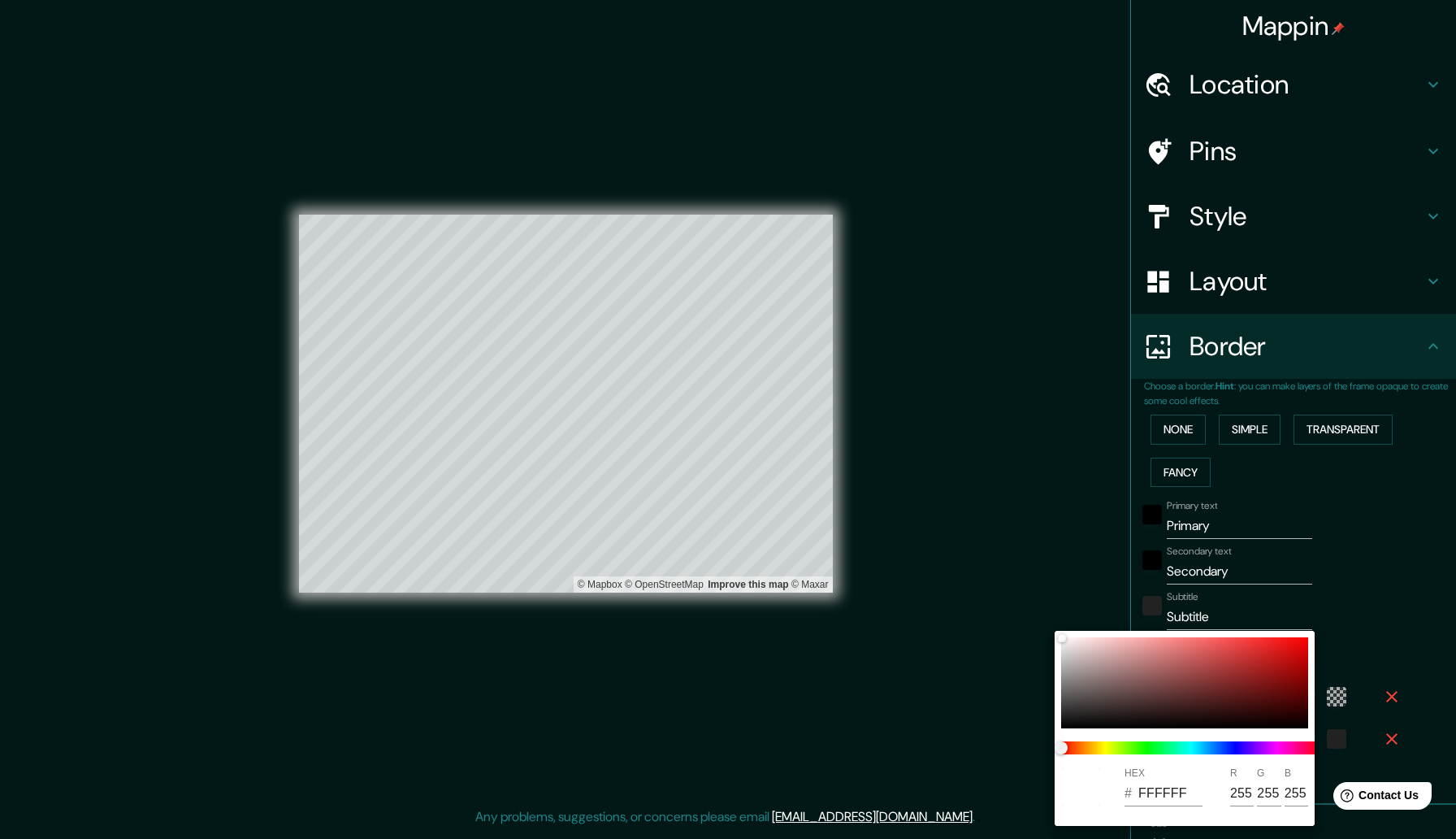
click at [1052, 664] on div at bounding box center [728, 420] width 1456 height 839
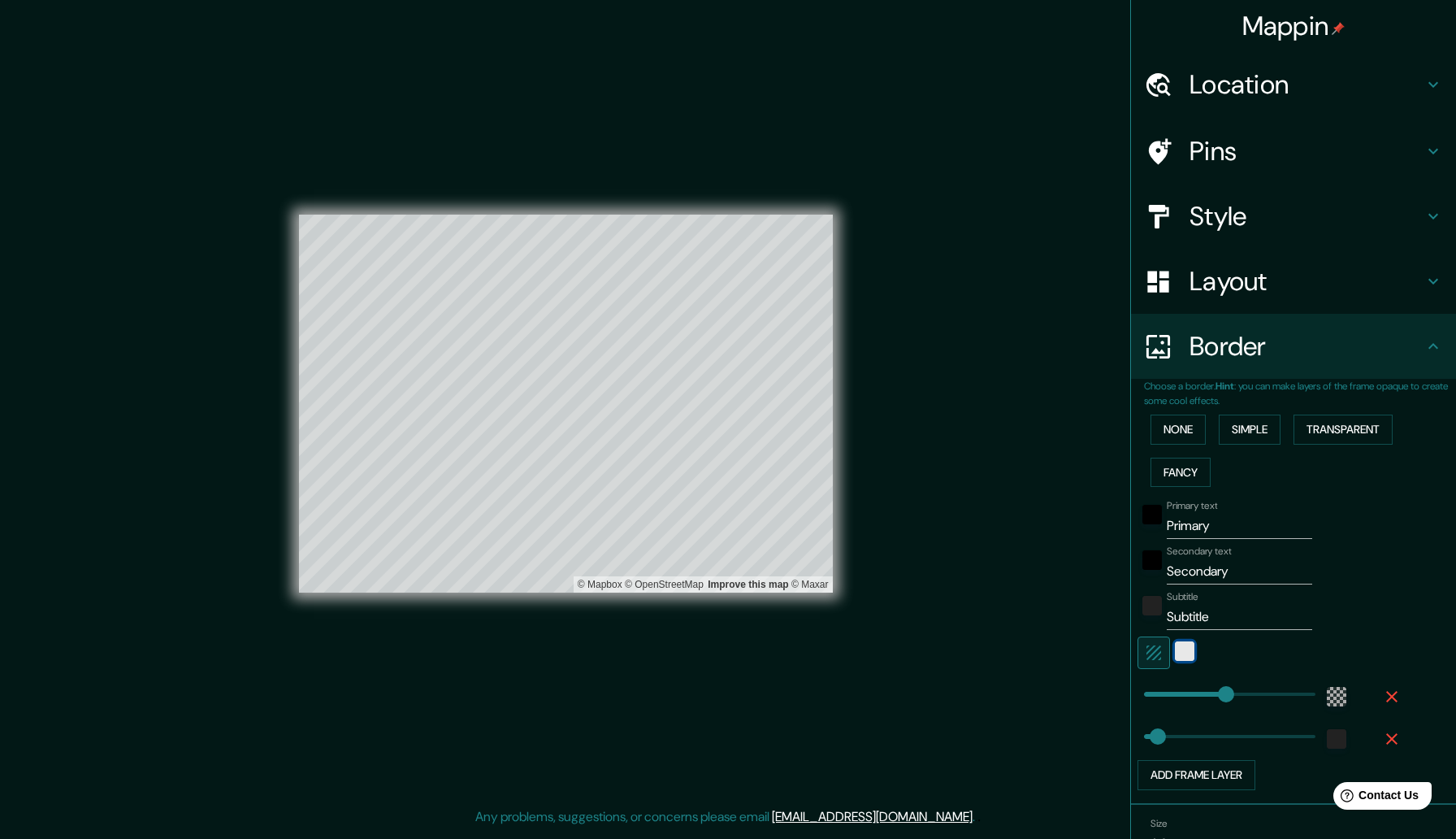
click at [1185, 655] on div "white" at bounding box center [1185, 650] width 20 height 20
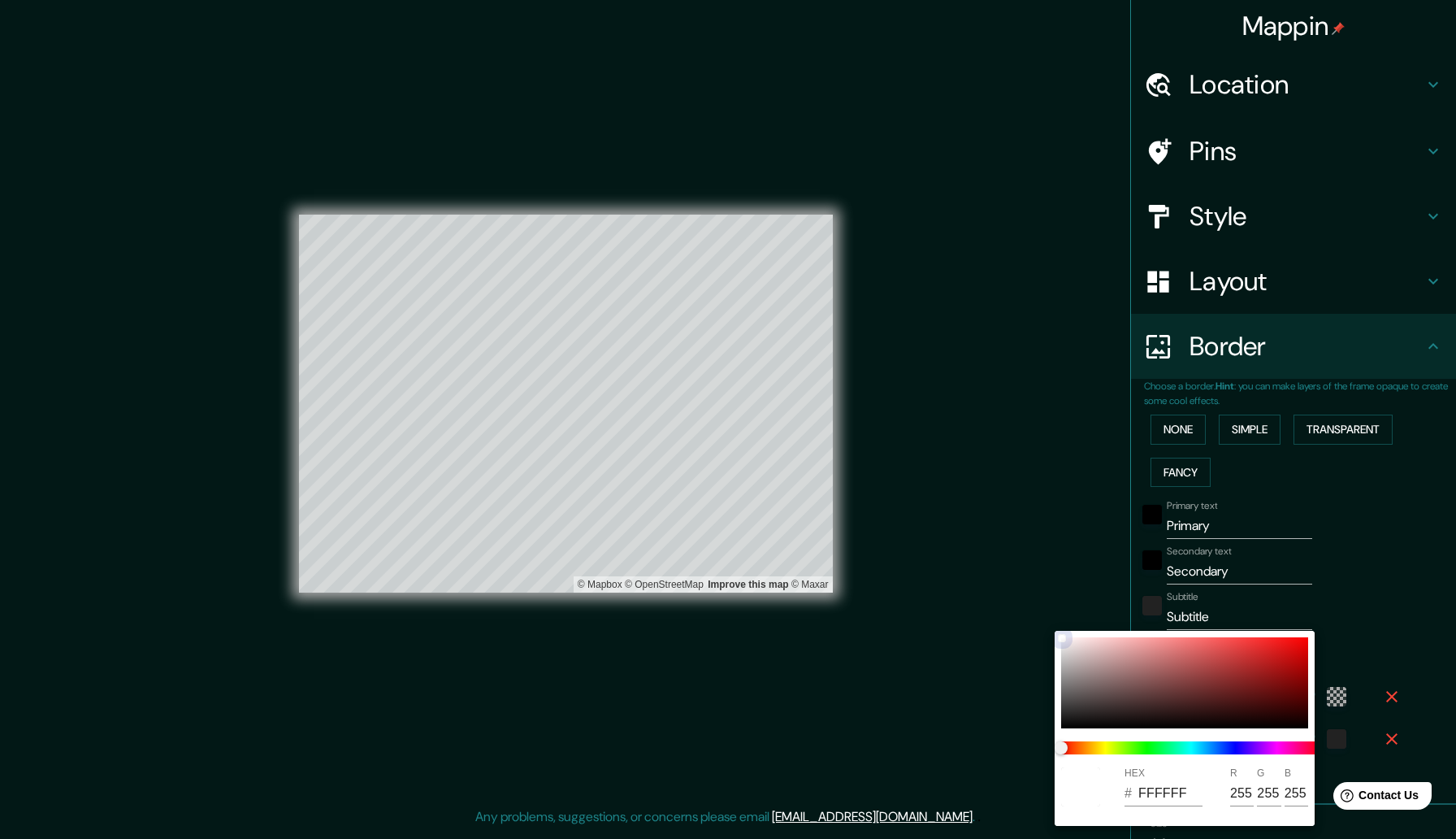
type input "315"
type input "53"
type input "0E0B0B"
type input "14"
type input "11"
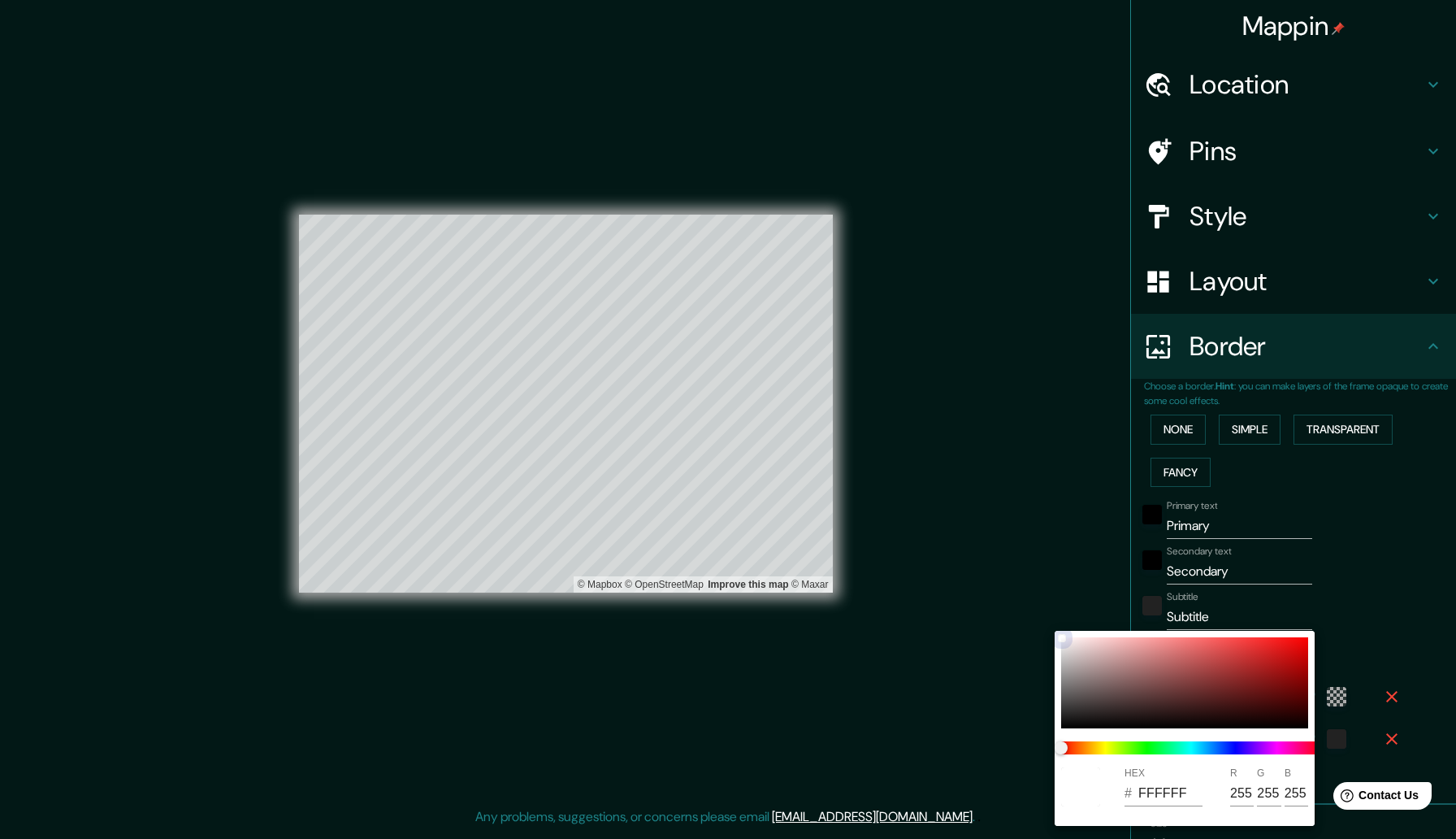
type input "11"
type input "315"
type input "53"
type input "0B0A0A"
type input "11"
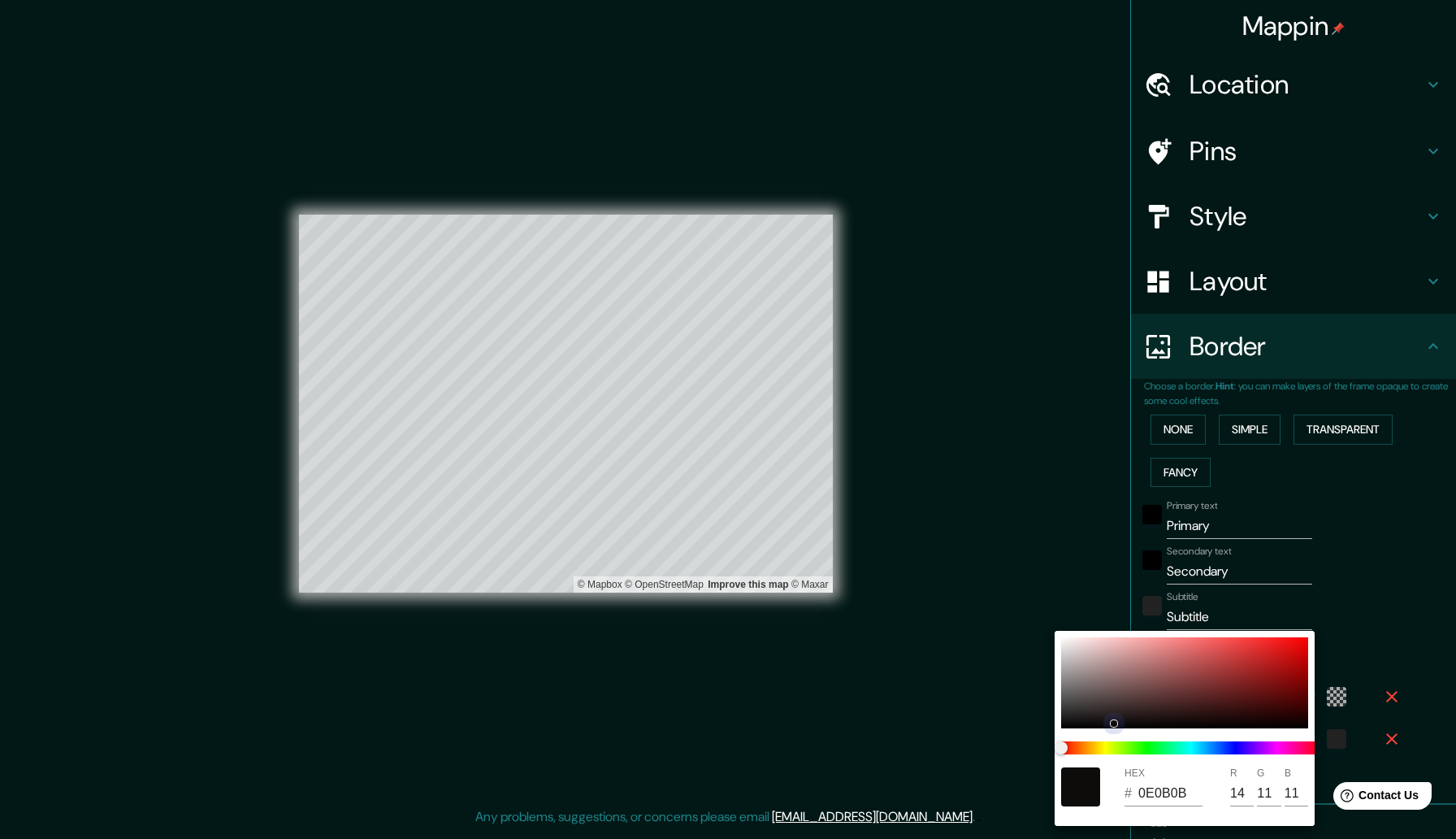
type input "10"
type input "315"
type input "53"
type input "315"
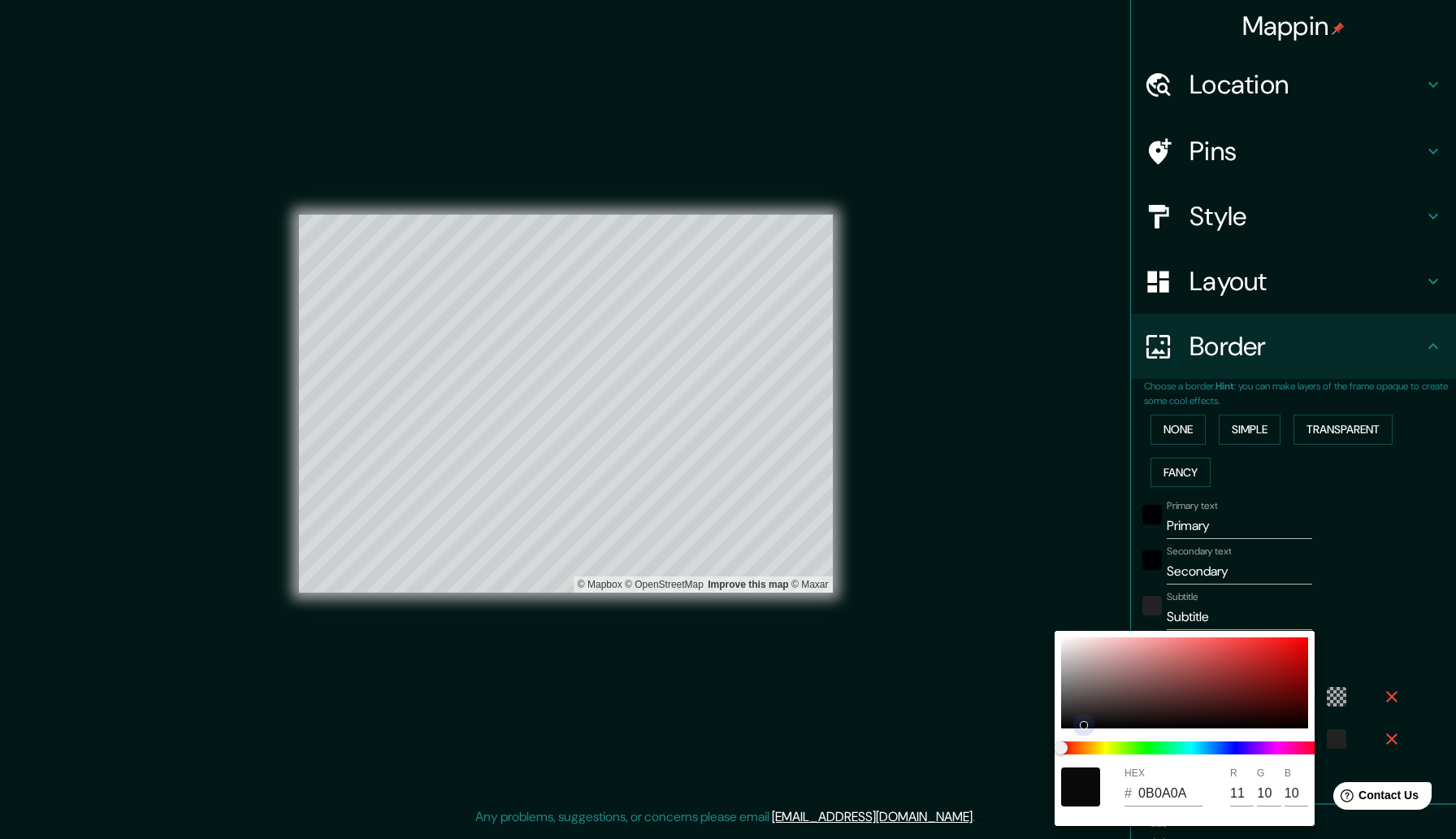
type input "53"
type input "315"
type input "53"
type input "315"
type input "53"
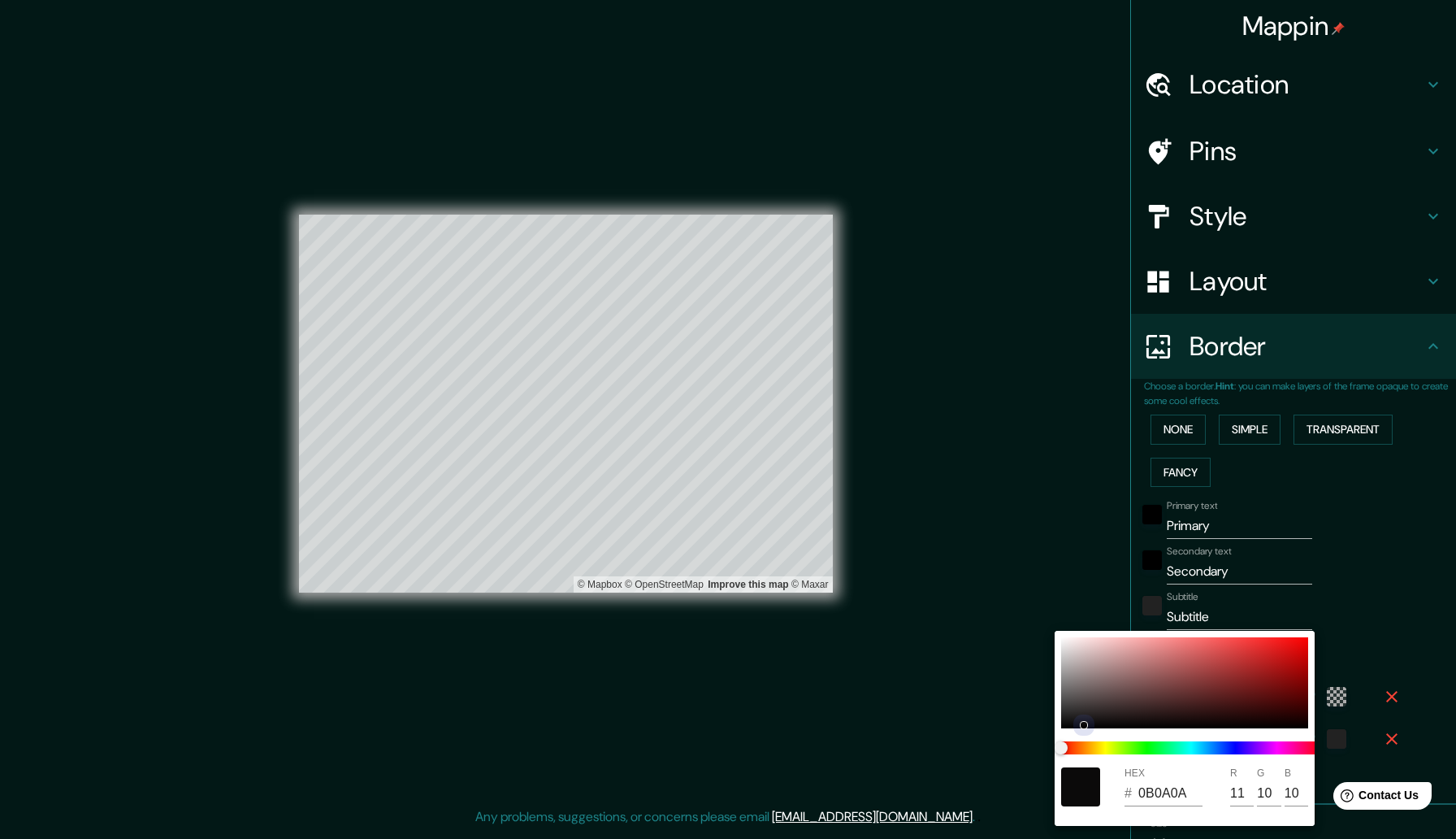
type input "315"
type input "53"
type input "315"
type input "53"
type input "0B0B0B"
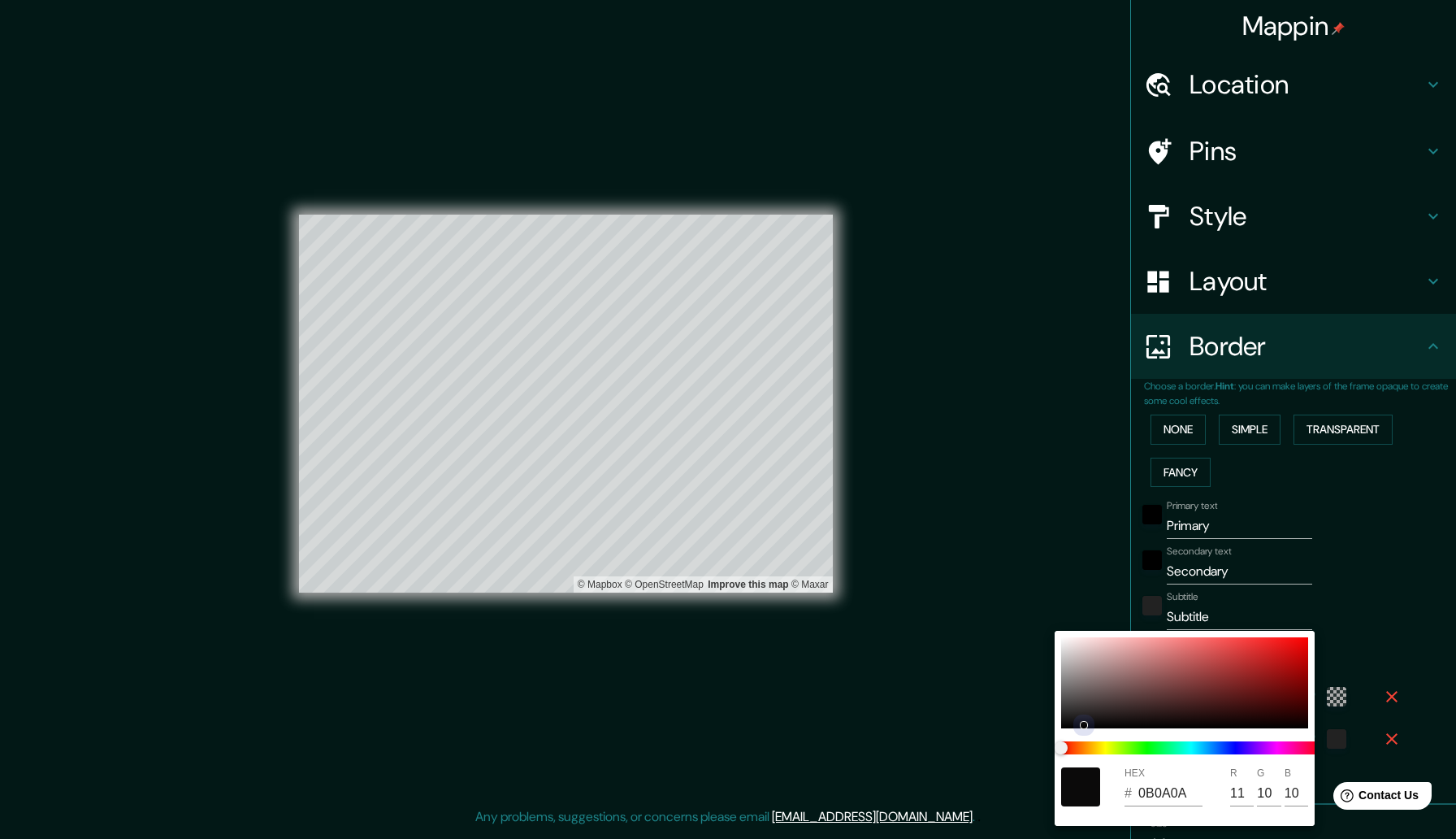
type input "11"
type input "315"
type input "53"
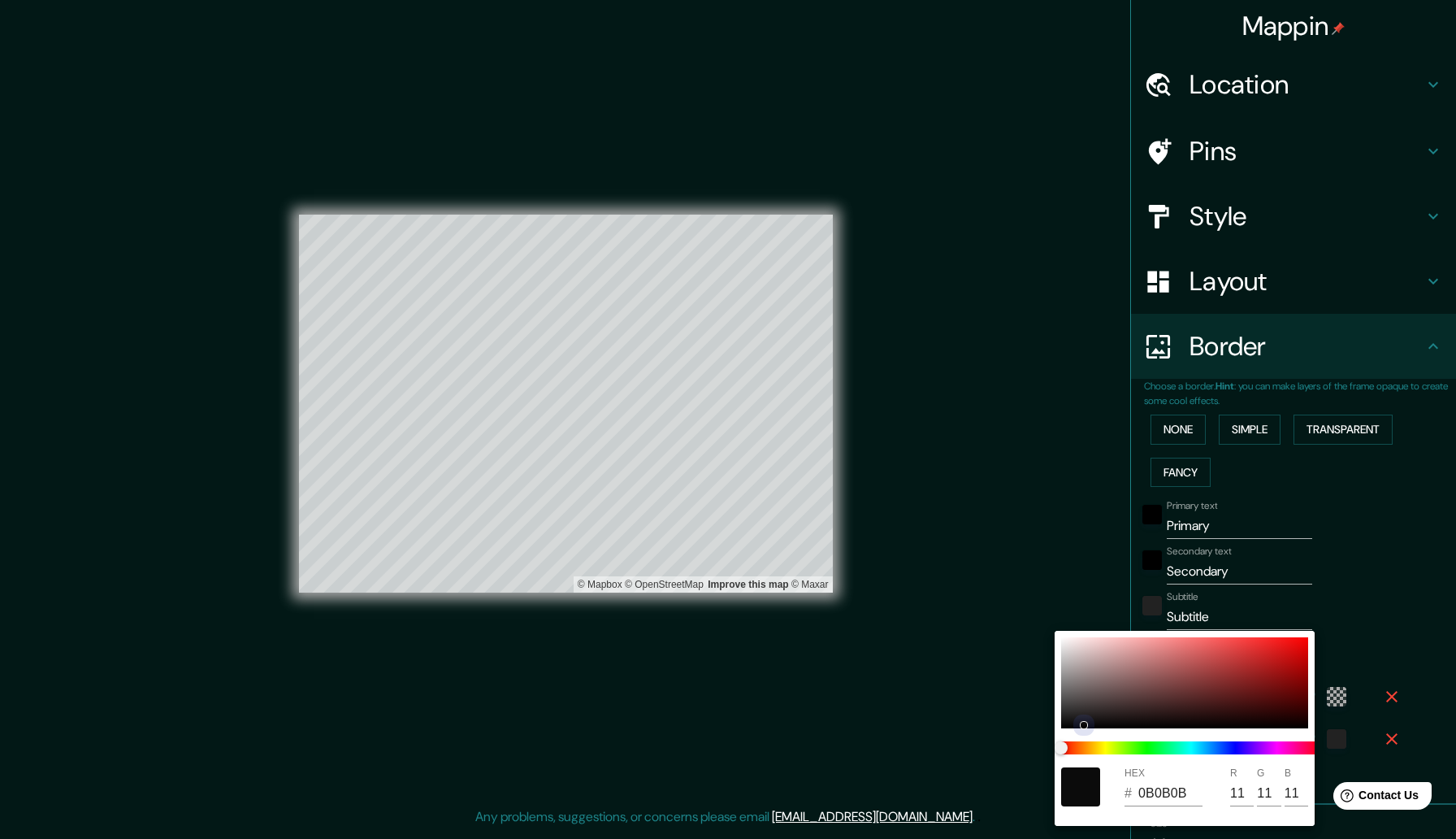
type input "315"
type input "53"
type input "315"
type input "53"
type input "315"
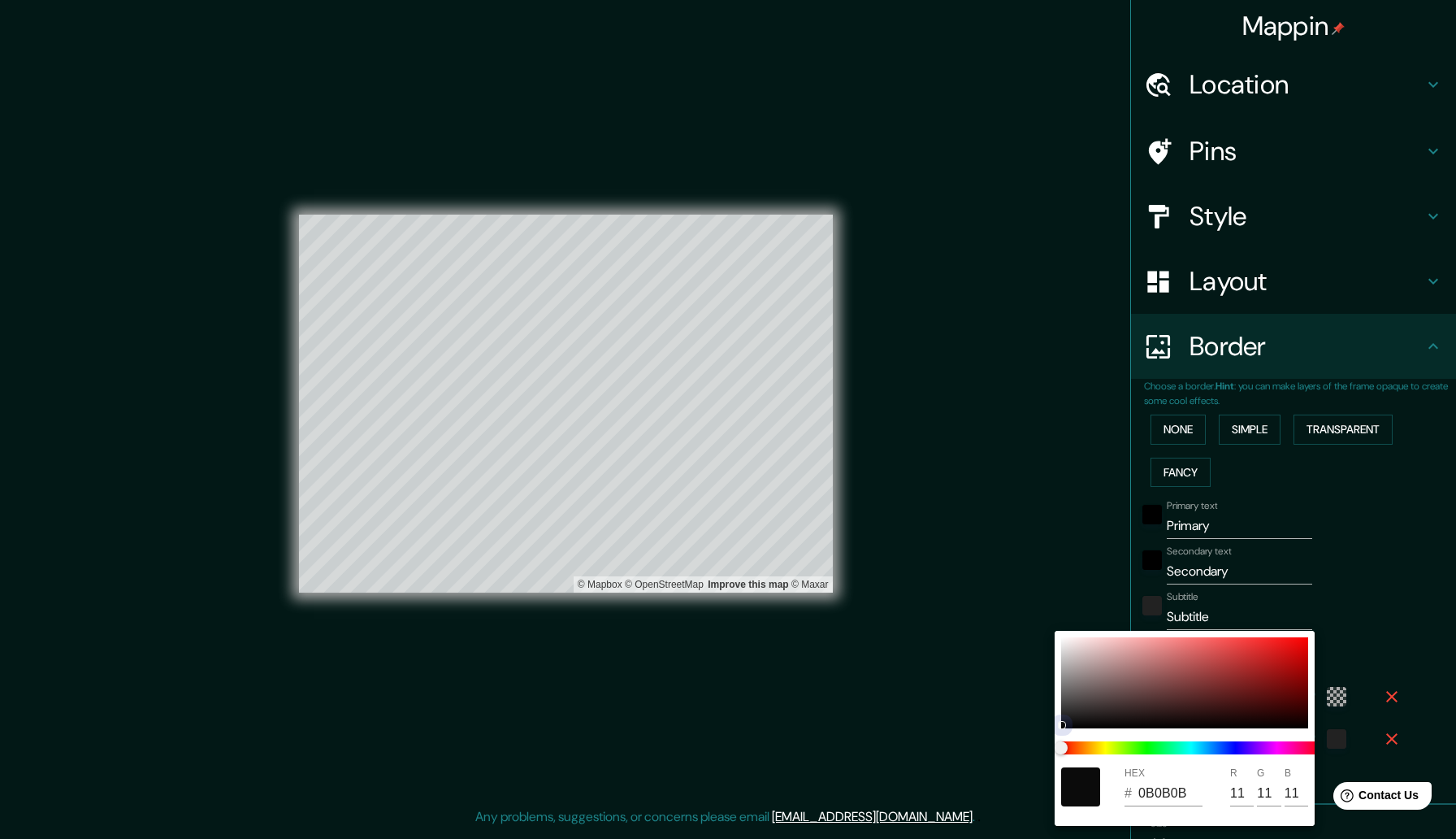
type input "53"
type input "315"
type input "53"
type input "315"
type input "53"
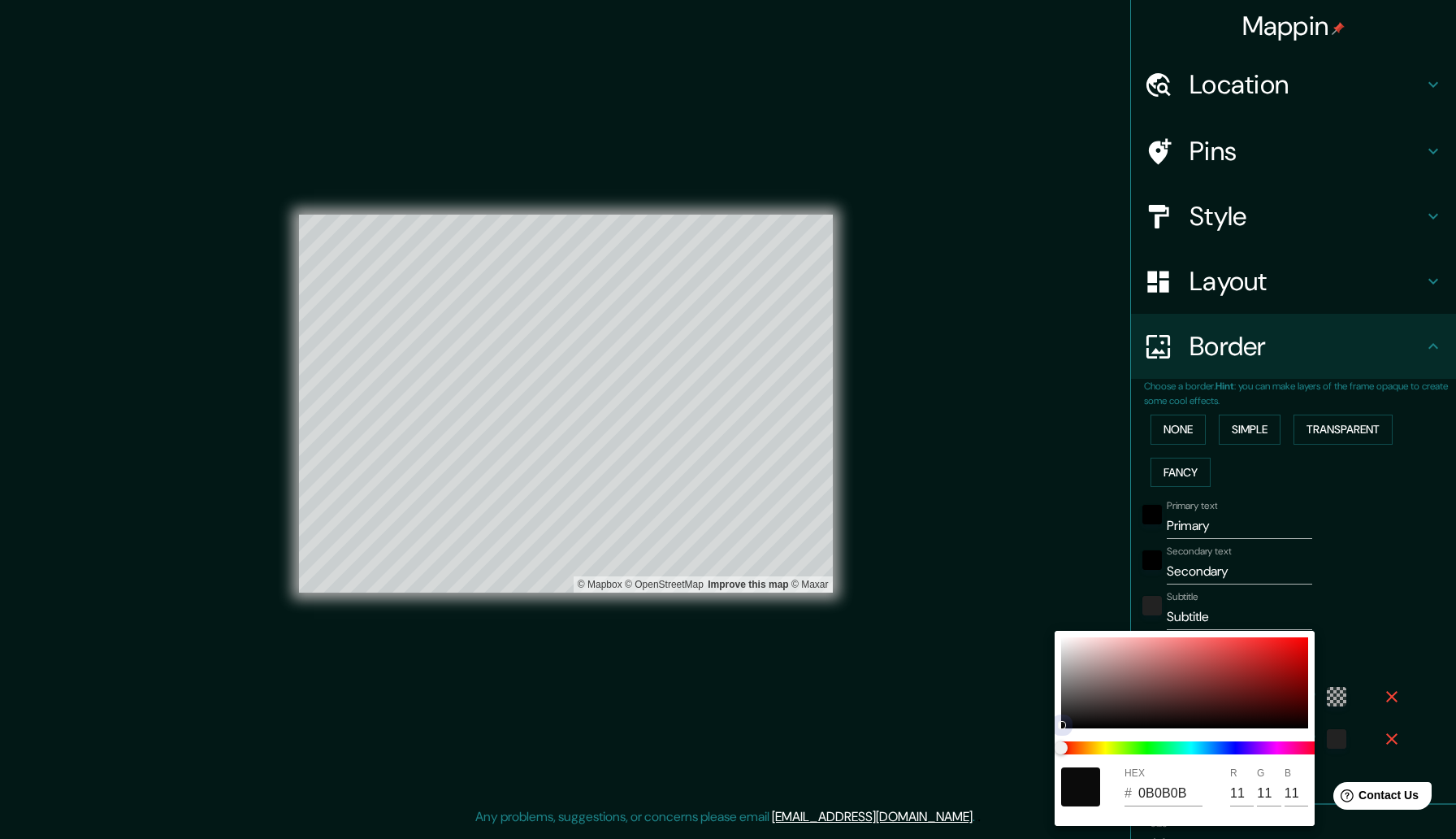
type input "315"
type input "53"
type input "0E0E0E"
type input "14"
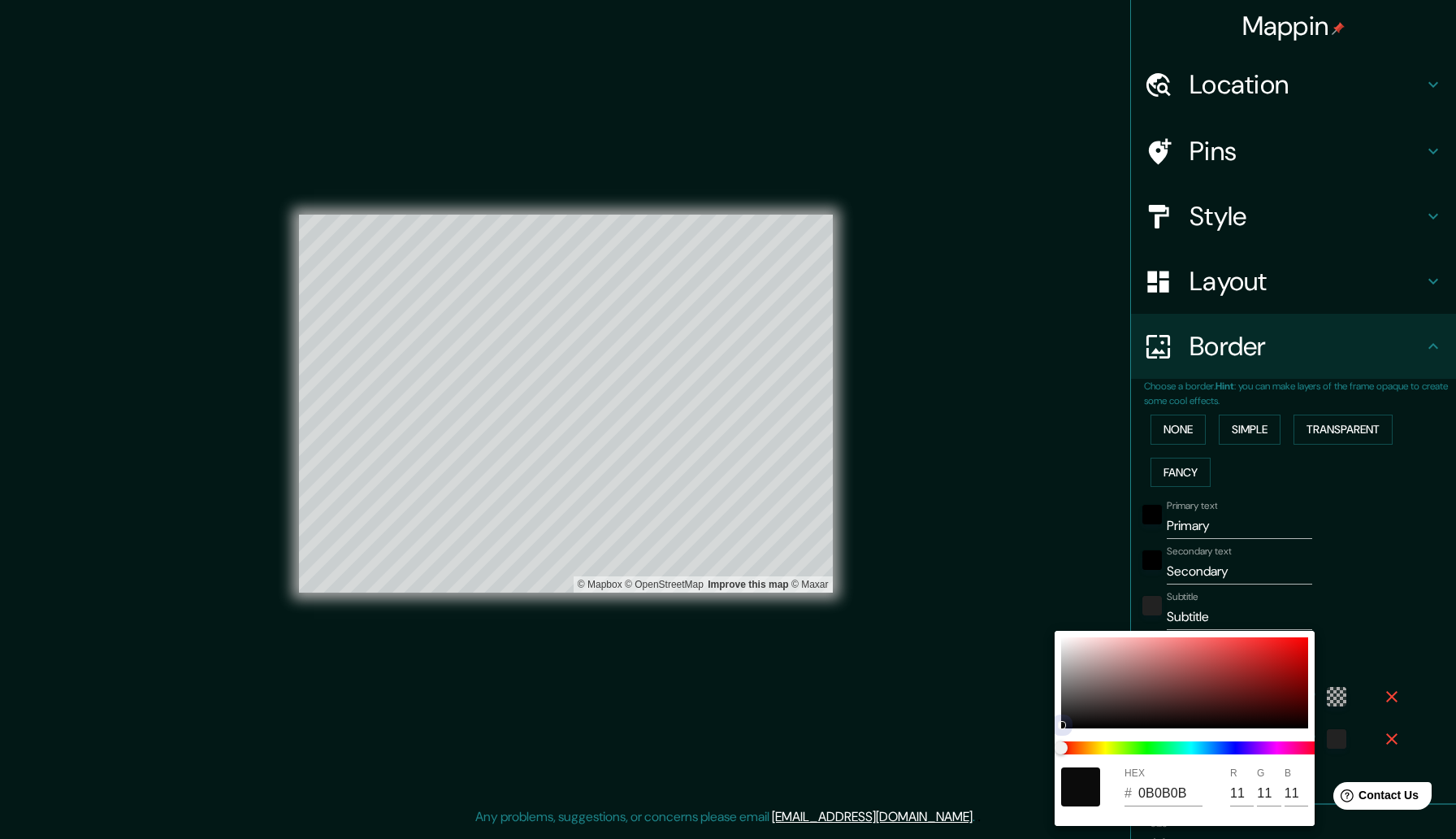
type input "14"
type input "315"
type input "53"
type input "315"
type input "53"
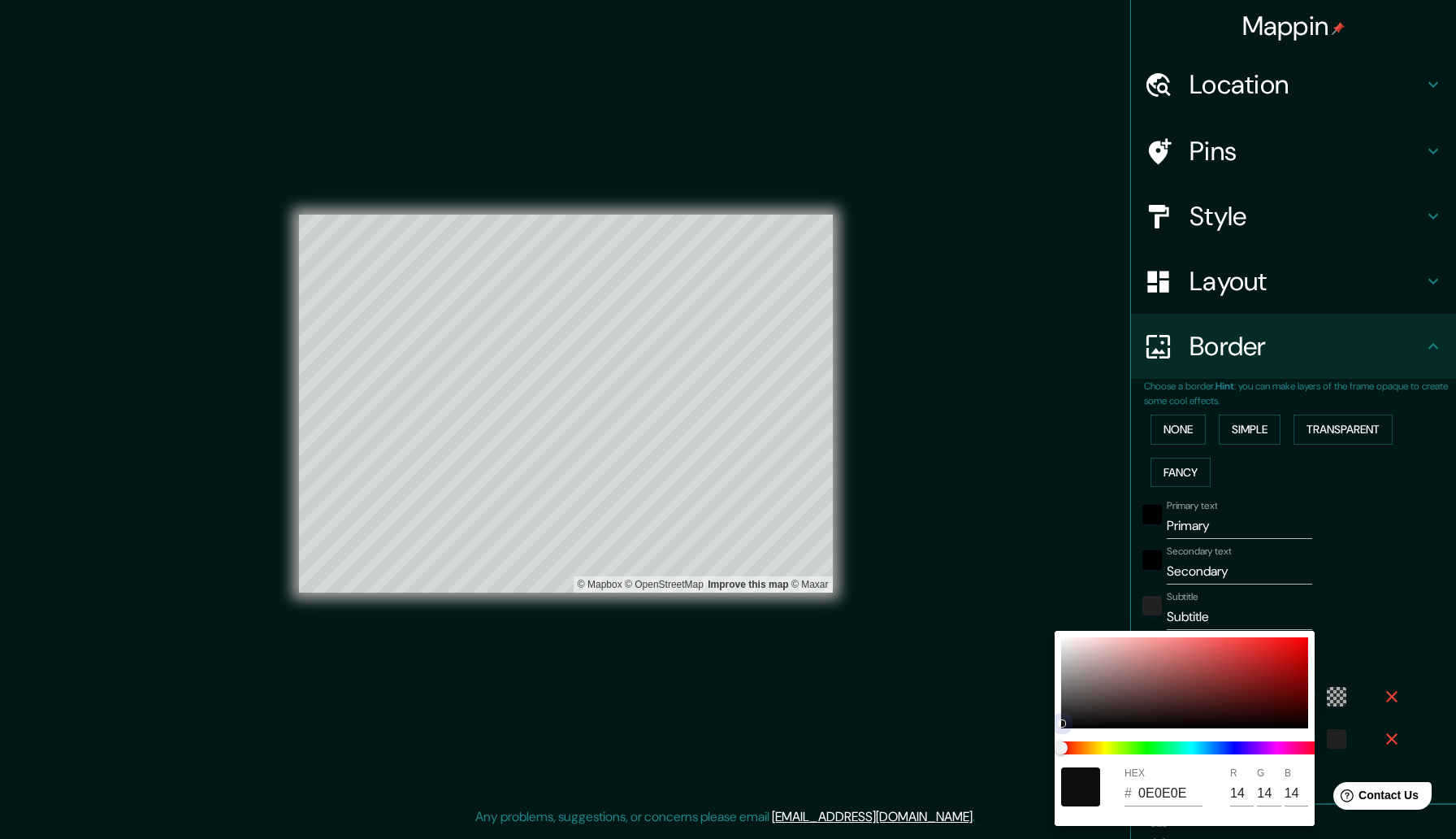
type input "315"
type input "53"
type input "315"
type input "53"
type input "101010"
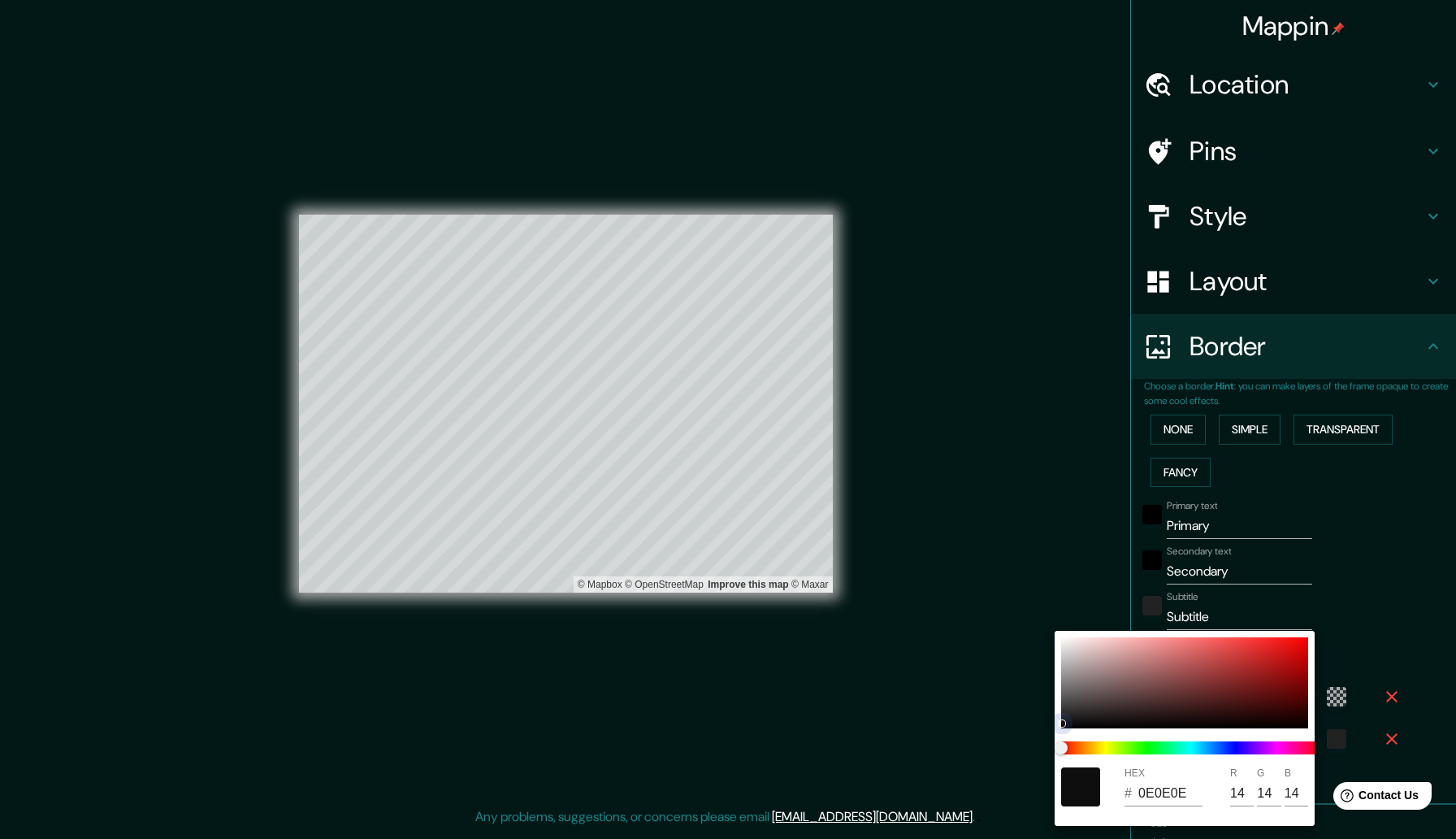
type input "16"
type input "315"
type input "53"
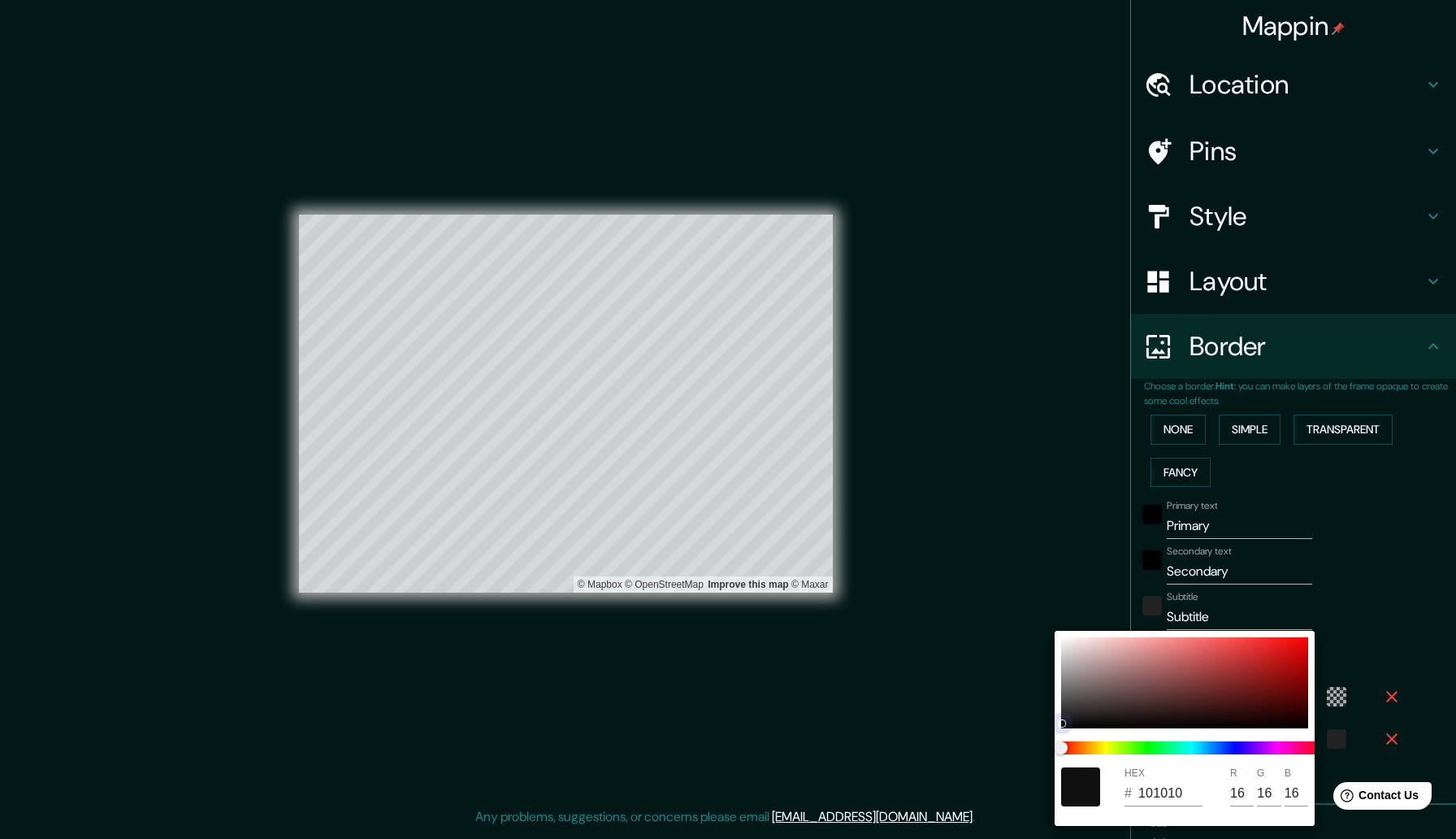
type input "121212"
type input "18"
type input "315"
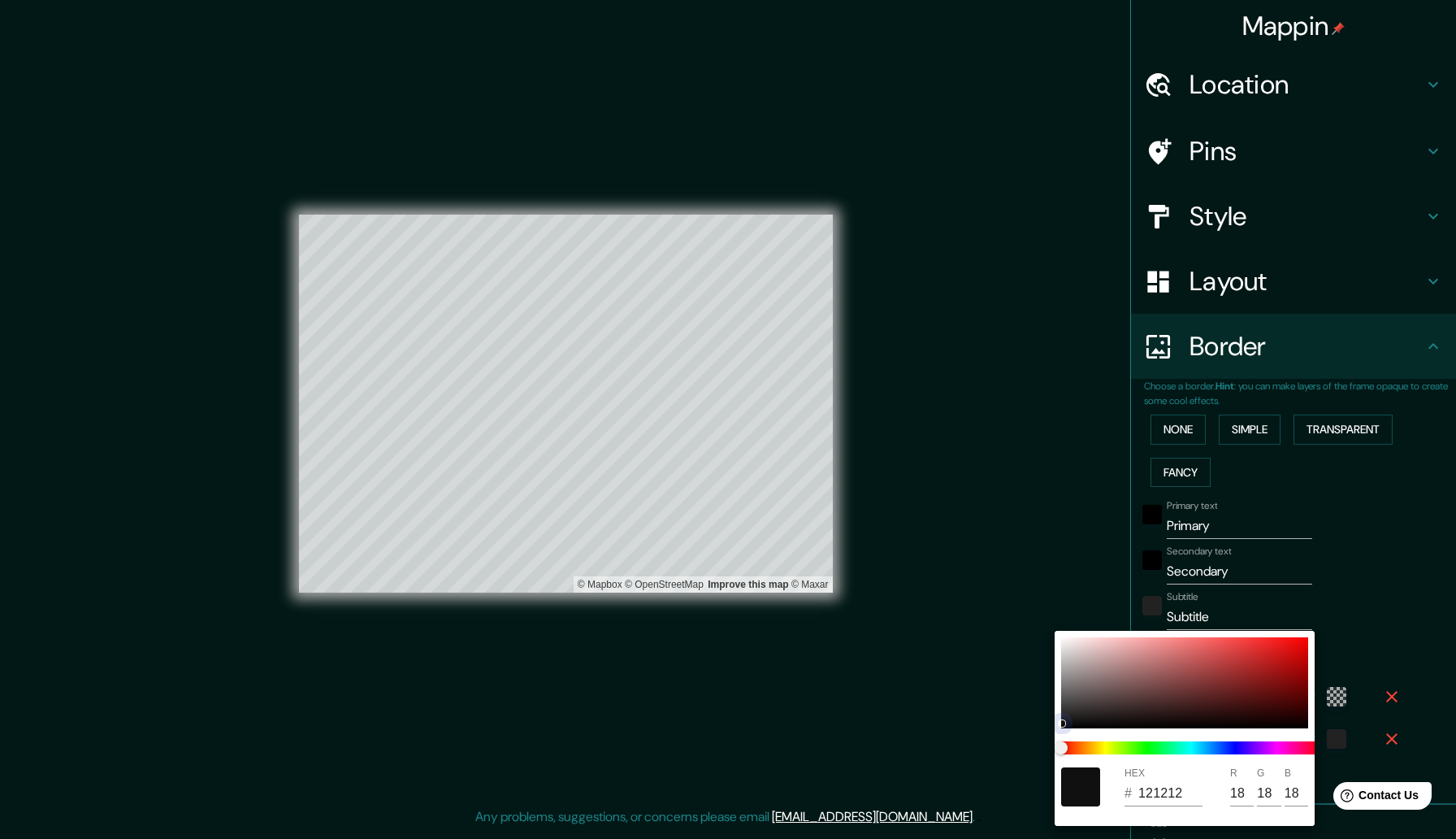
type input "53"
type input "151515"
type input "21"
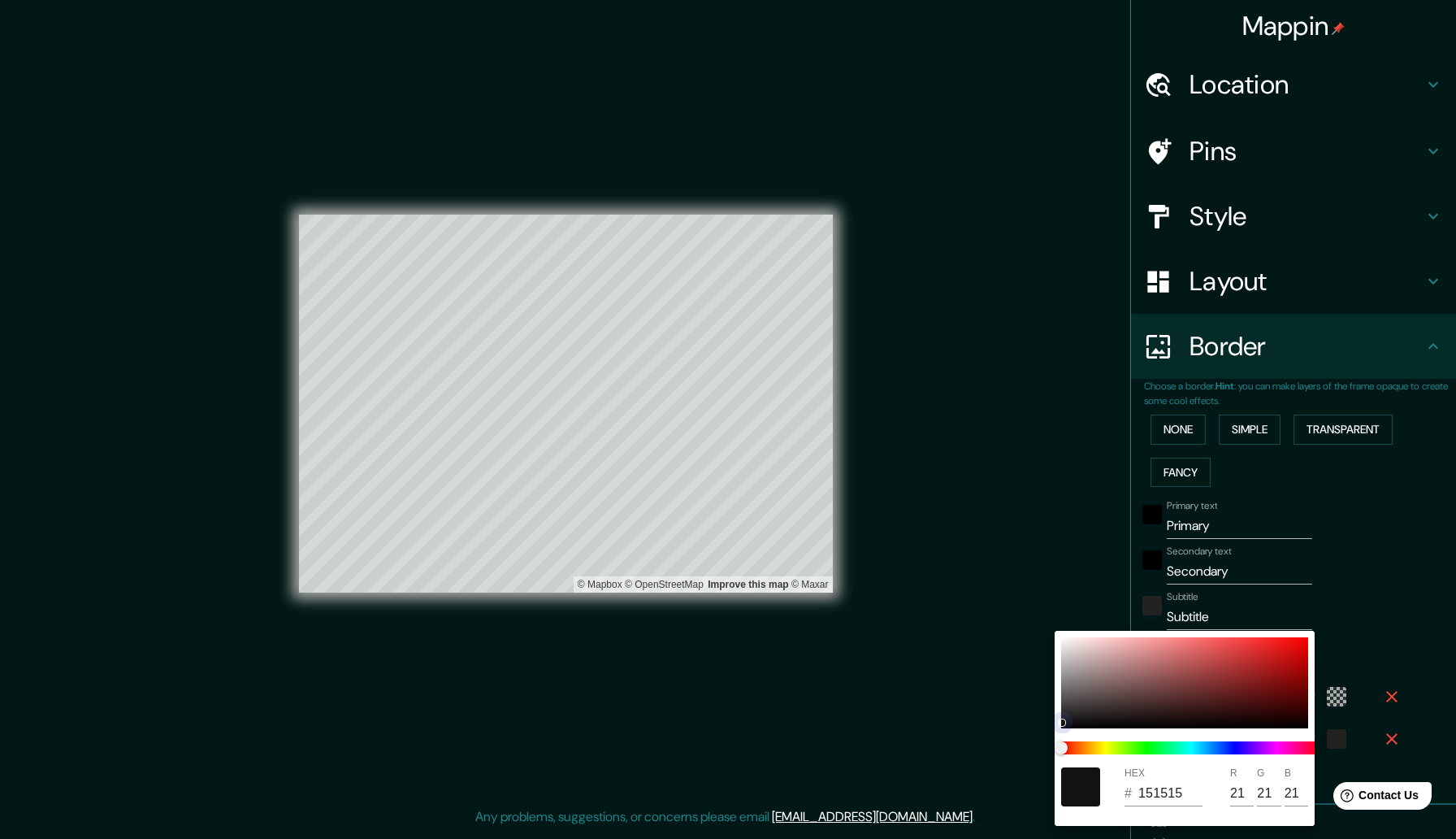
type input "315"
type input "53"
type input "101010"
type input "16"
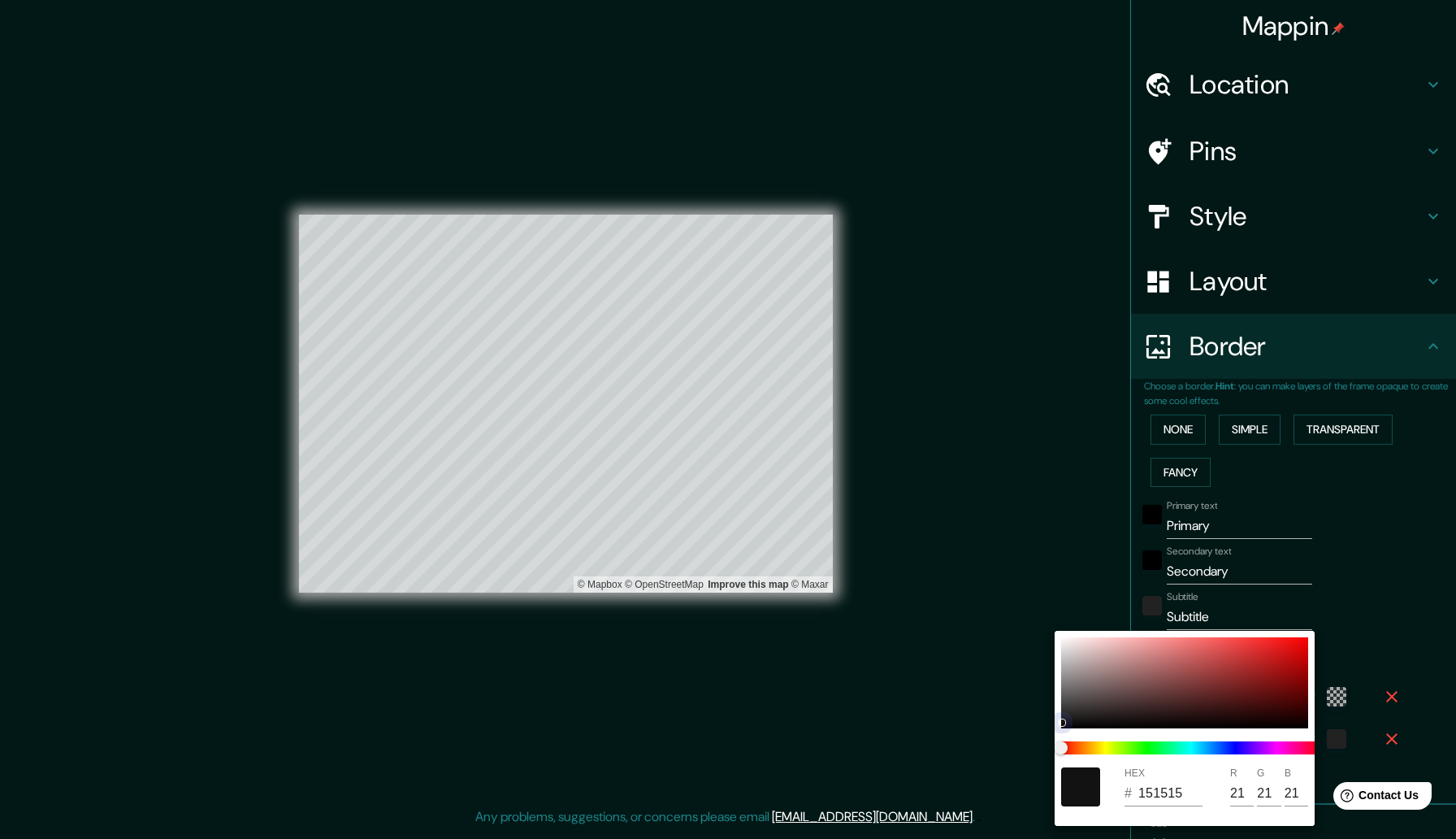
type input "16"
drag, startPoint x: 1133, startPoint y: 722, endPoint x: 1047, endPoint y: 747, distance: 89.6
click at [1047, 747] on div "HEX # 101010 R 16 G 16 B 16" at bounding box center [728, 420] width 1456 height 839
click at [1355, 592] on div at bounding box center [728, 420] width 1456 height 839
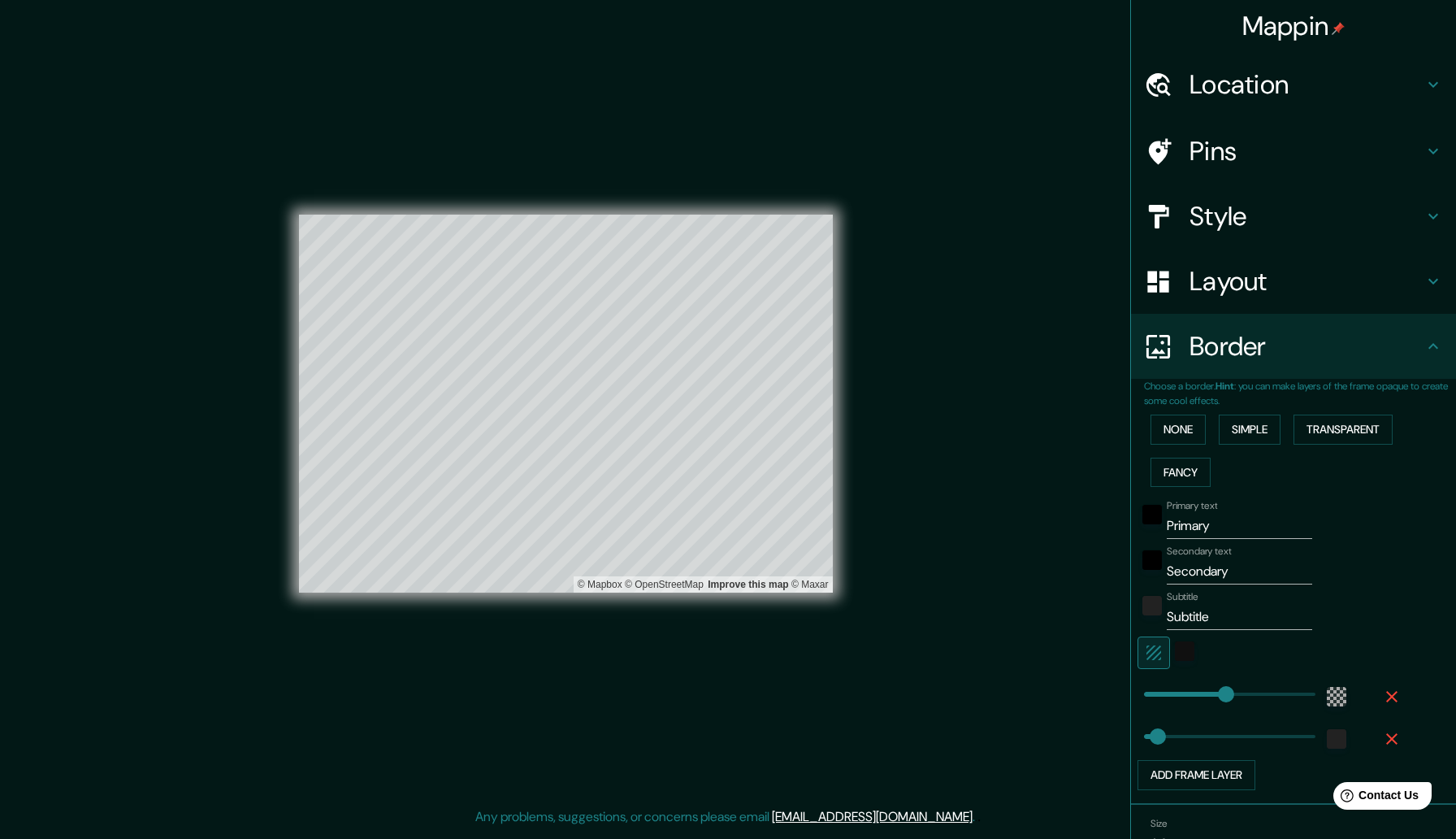
click at [1232, 551] on label "Secondary text" at bounding box center [1199, 551] width 65 height 14
click at [1235, 558] on input "Secondary" at bounding box center [1239, 571] width 145 height 26
click at [1169, 520] on input "Primary" at bounding box center [1239, 526] width 145 height 26
click at [1155, 518] on div "black" at bounding box center [1152, 514] width 20 height 20
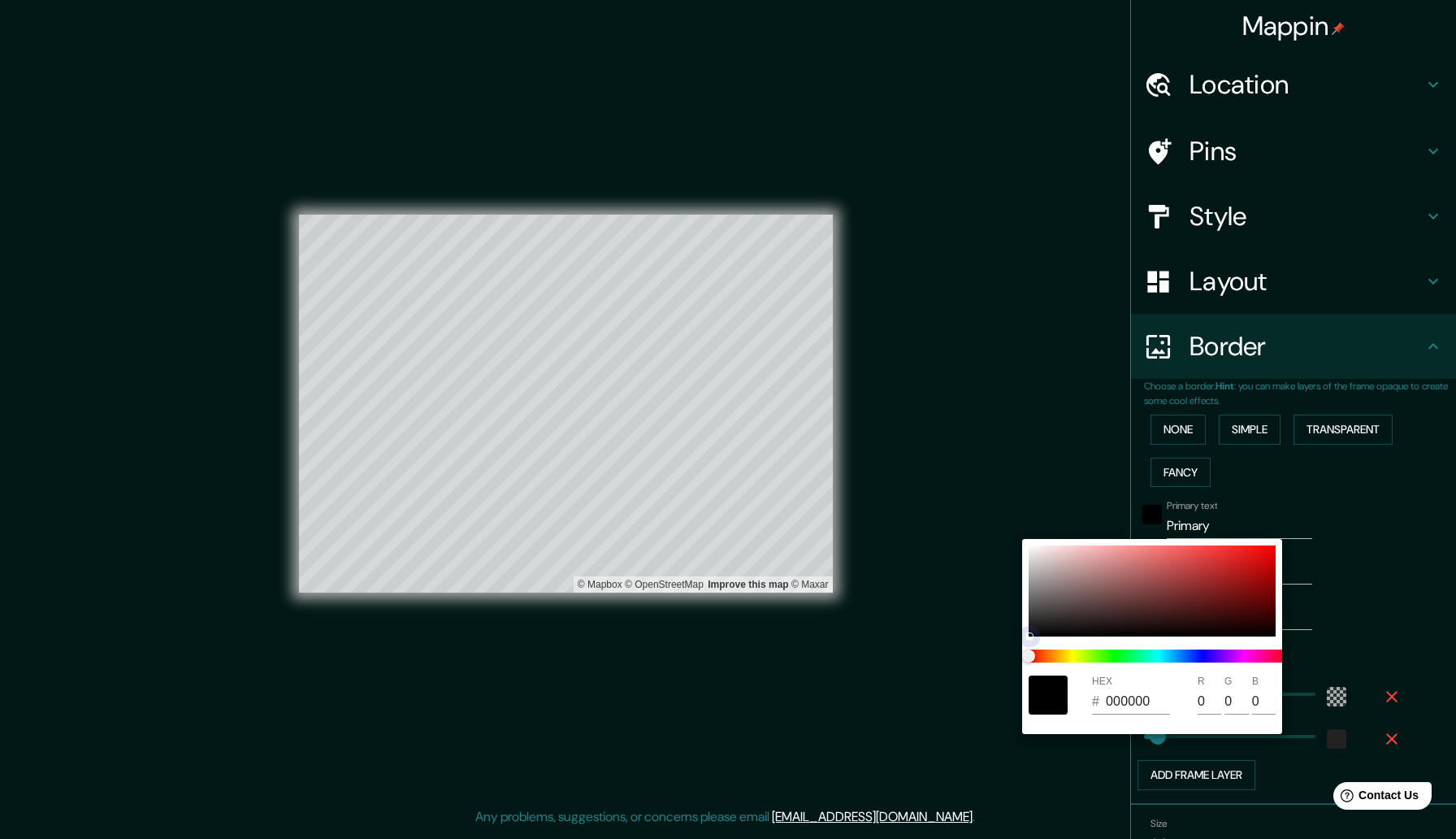
type input "315"
type input "53"
type input "987777"
type input "152"
type input "119"
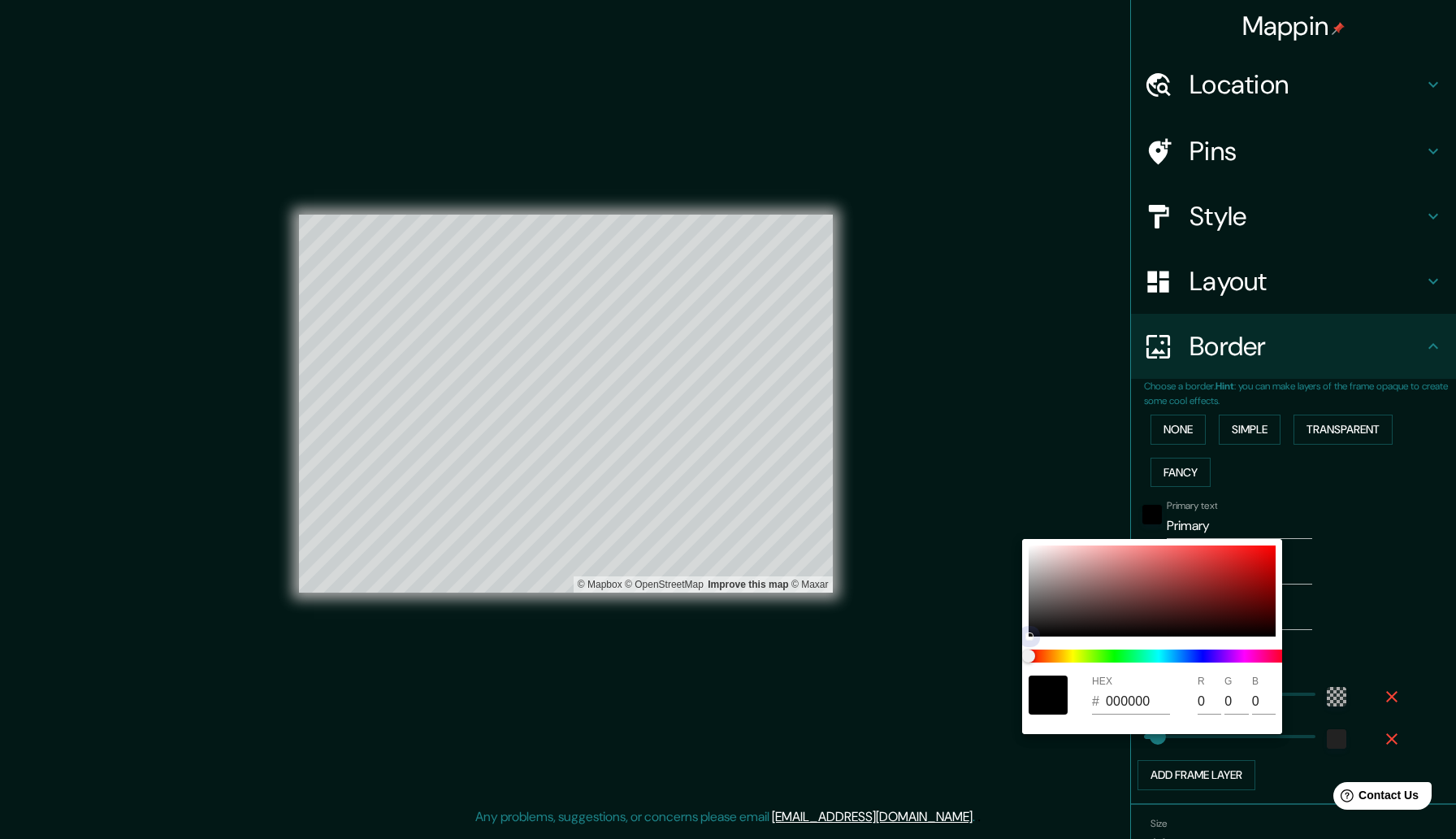
type input "119"
type input "315"
type input "53"
type input "A18080"
type input "161"
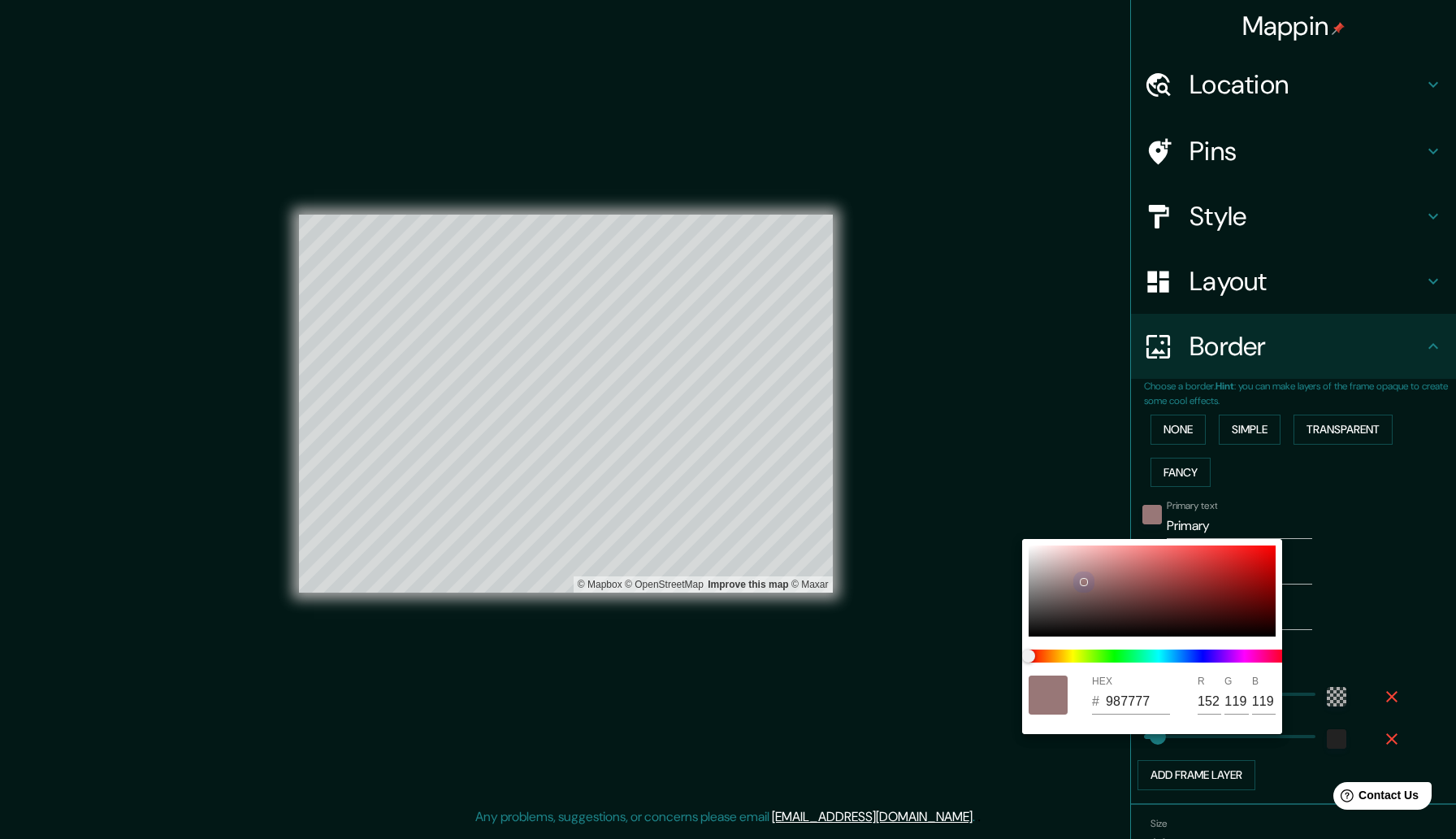
type input "128"
type input "315"
type input "53"
type input "CCAEAE"
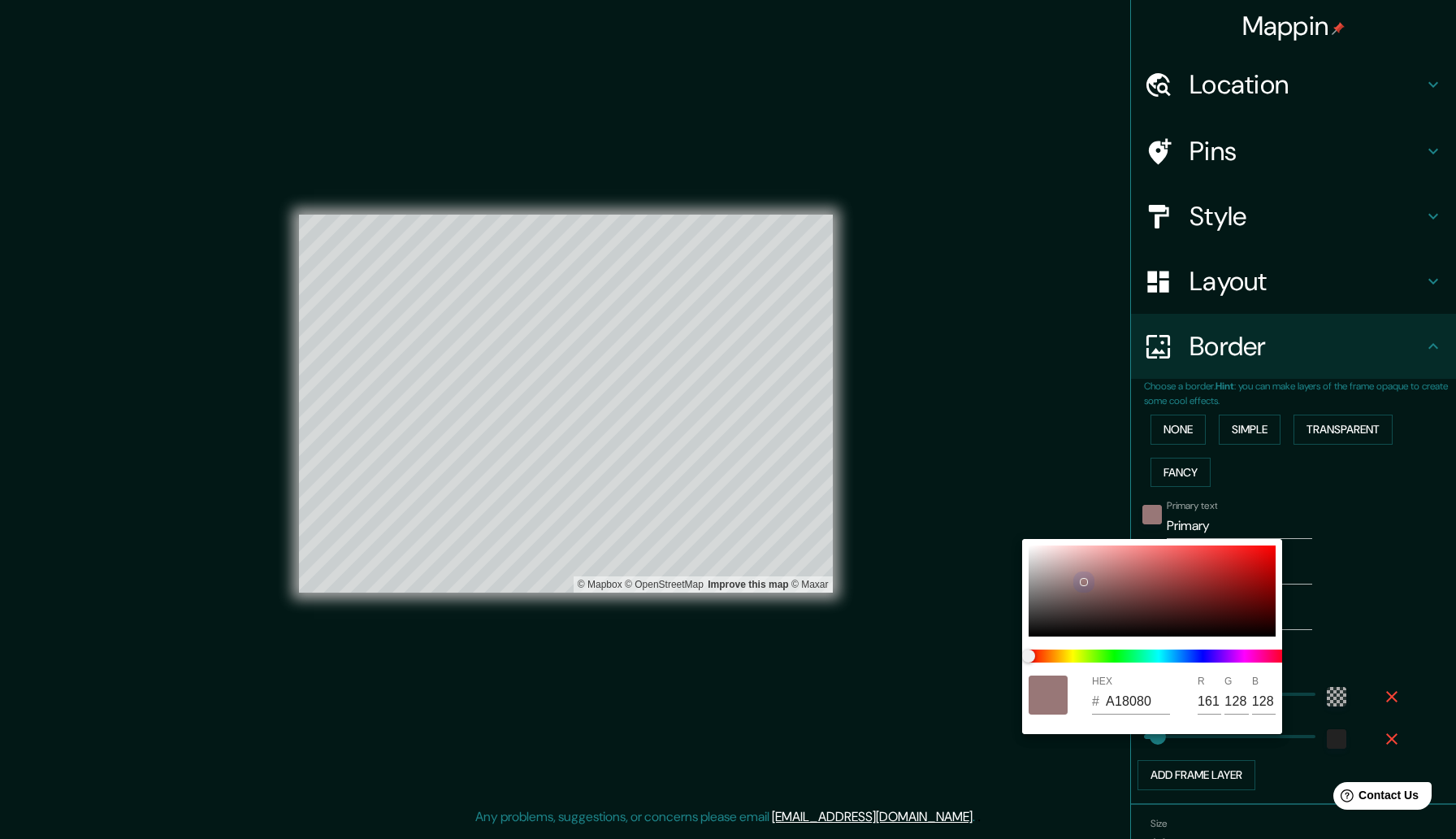
type input "204"
type input "174"
type input "315"
type input "53"
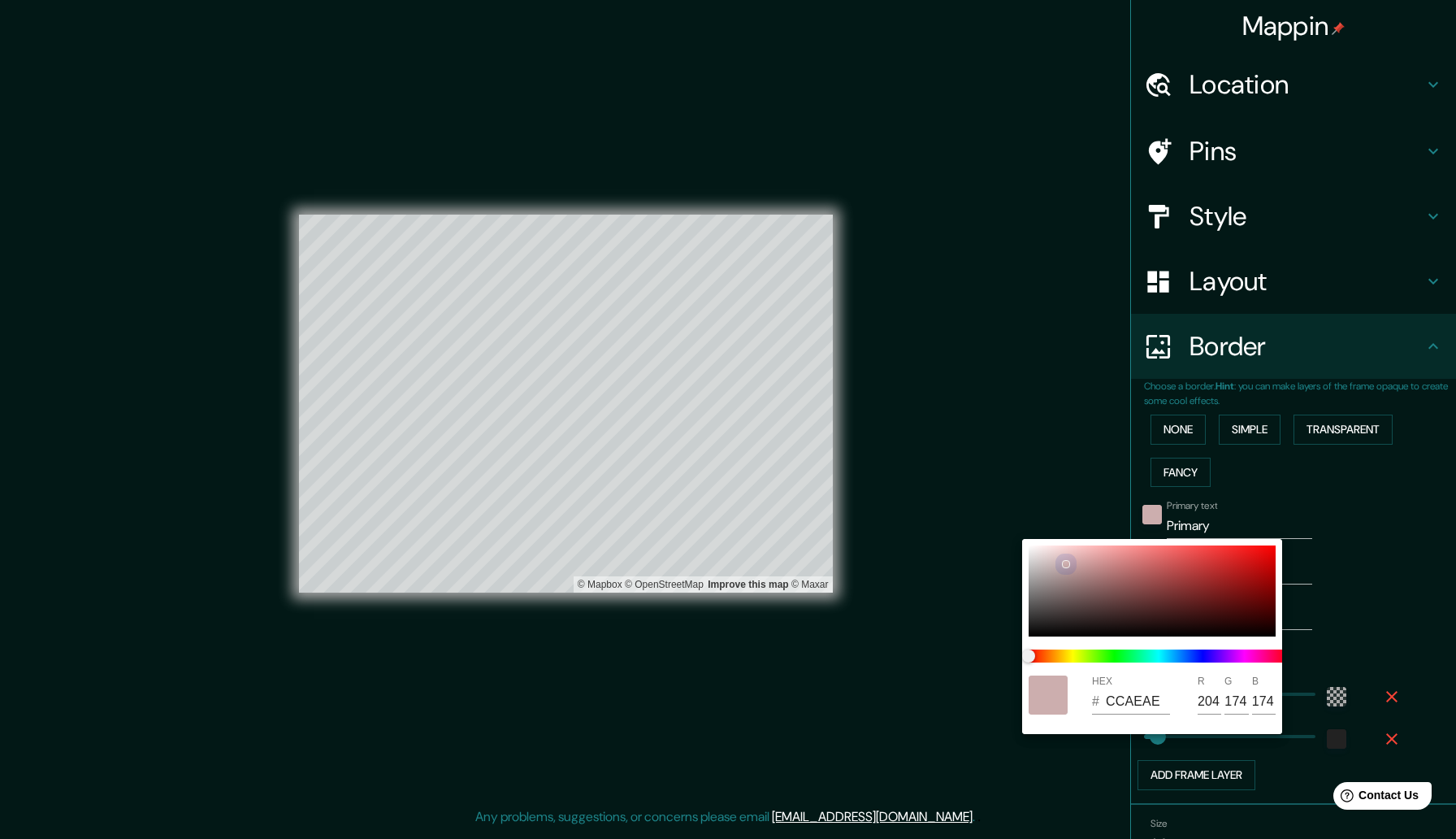
type input "E8D2D2"
type input "232"
type input "210"
type input "315"
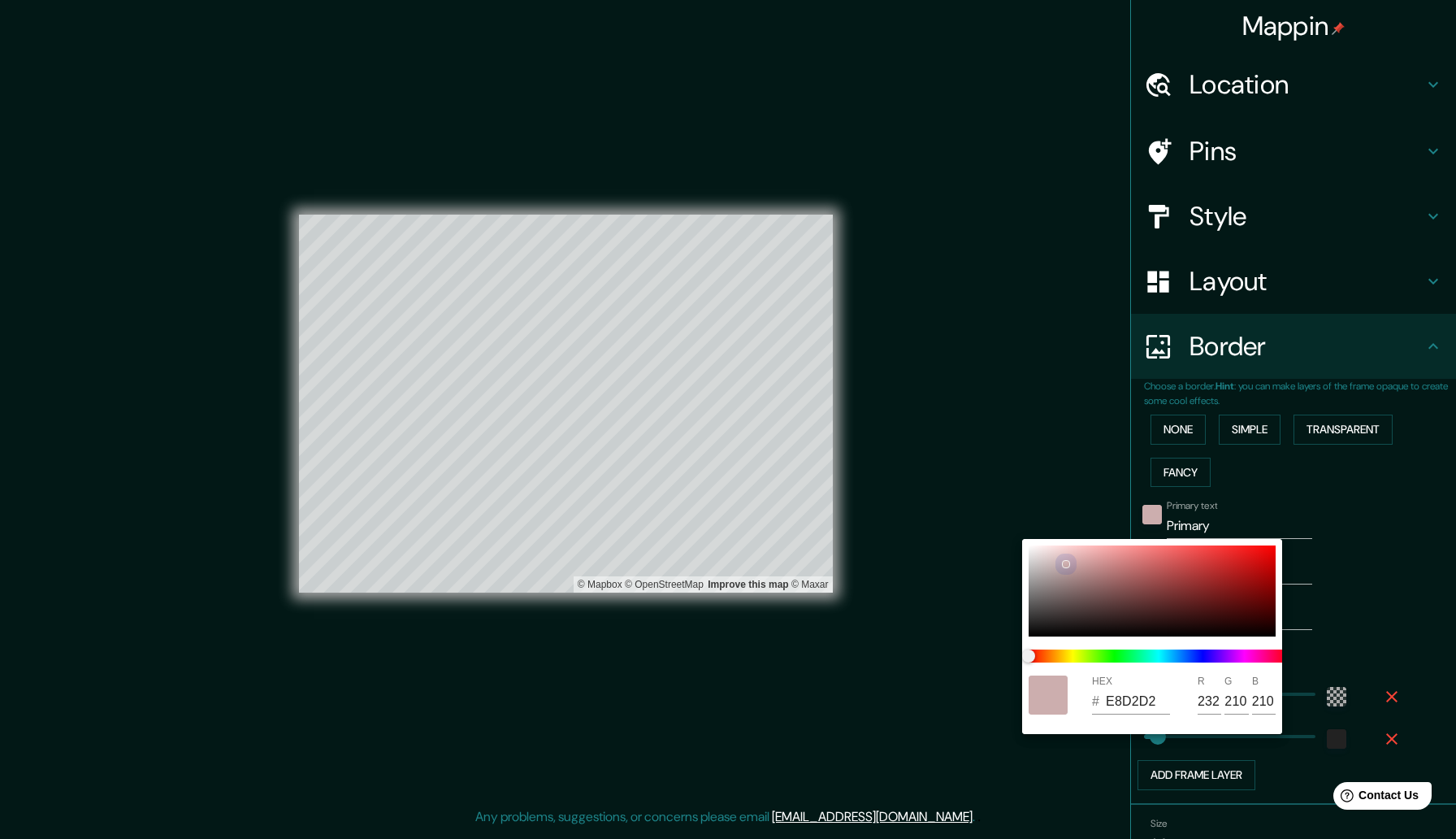
type input "53"
type input "FAECEC"
type input "250"
type input "236"
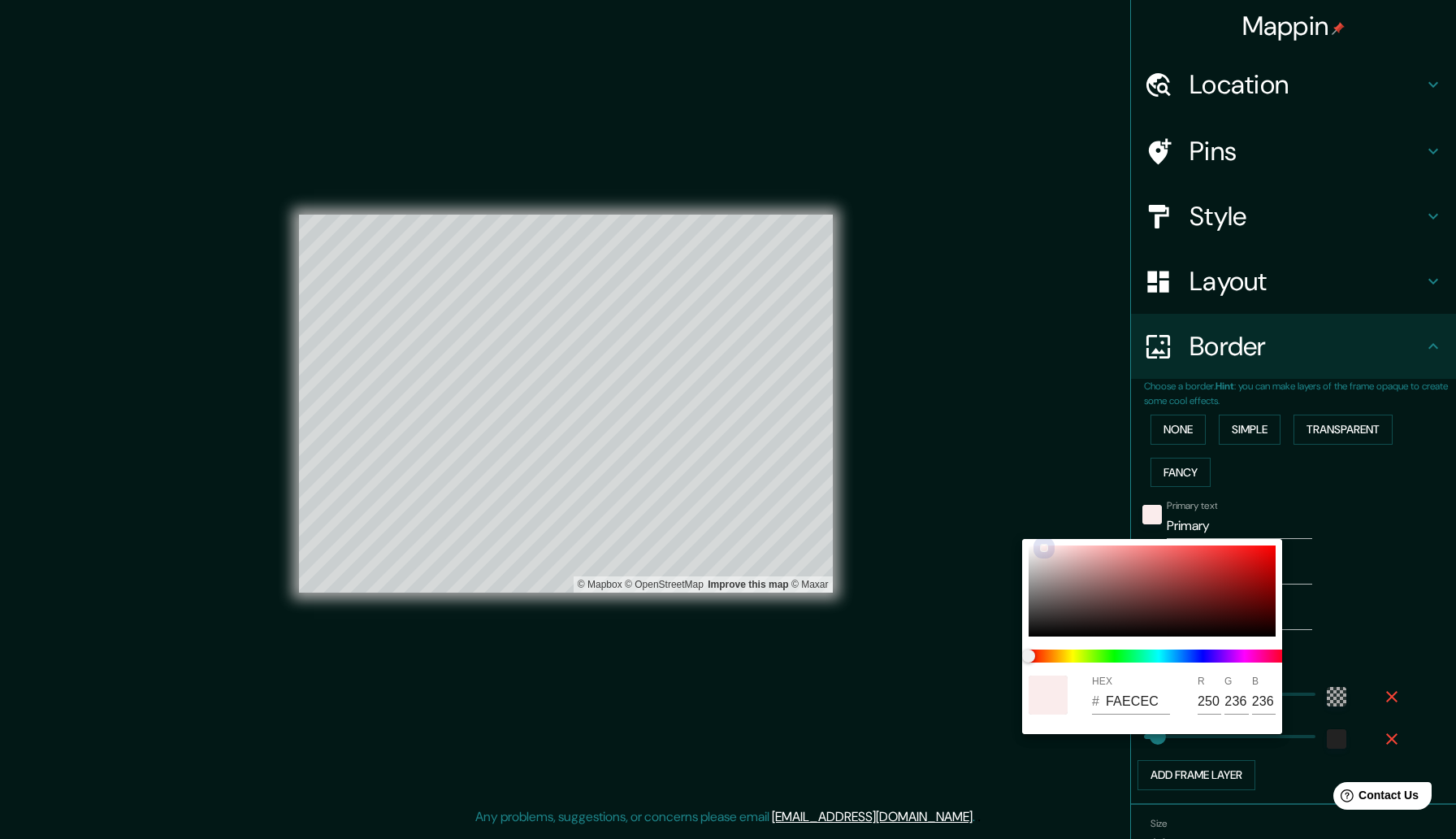
drag, startPoint x: 1082, startPoint y: 582, endPoint x: 940, endPoint y: 530, distance: 151.2
click at [940, 530] on div "HEX # FAECEC R 250 G 236 B 236" at bounding box center [728, 420] width 1456 height 839
click at [1323, 532] on div at bounding box center [728, 420] width 1456 height 839
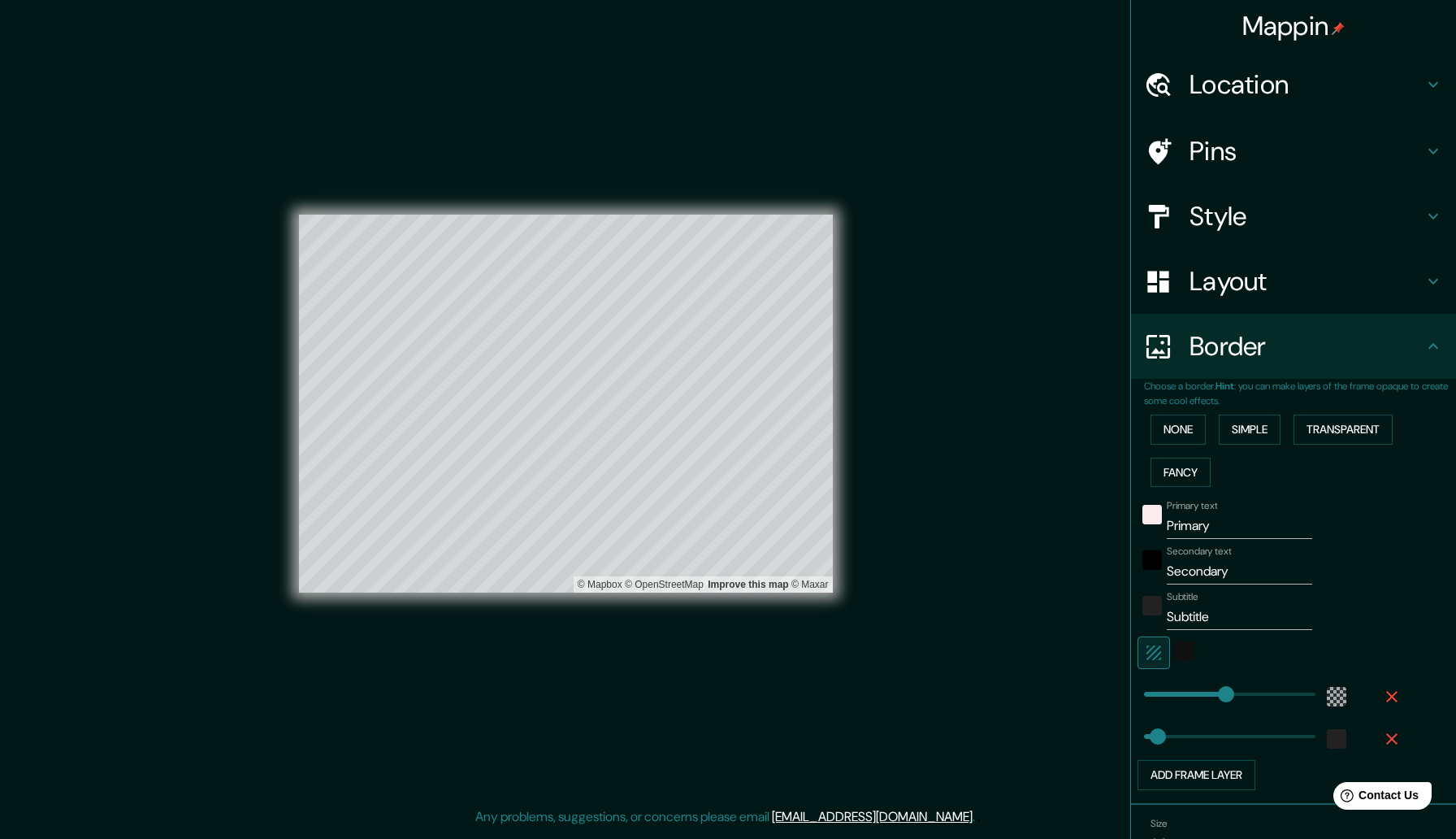
click at [1153, 575] on div at bounding box center [1152, 565] width 29 height 39
click at [1153, 565] on div "black" at bounding box center [1152, 560] width 20 height 20
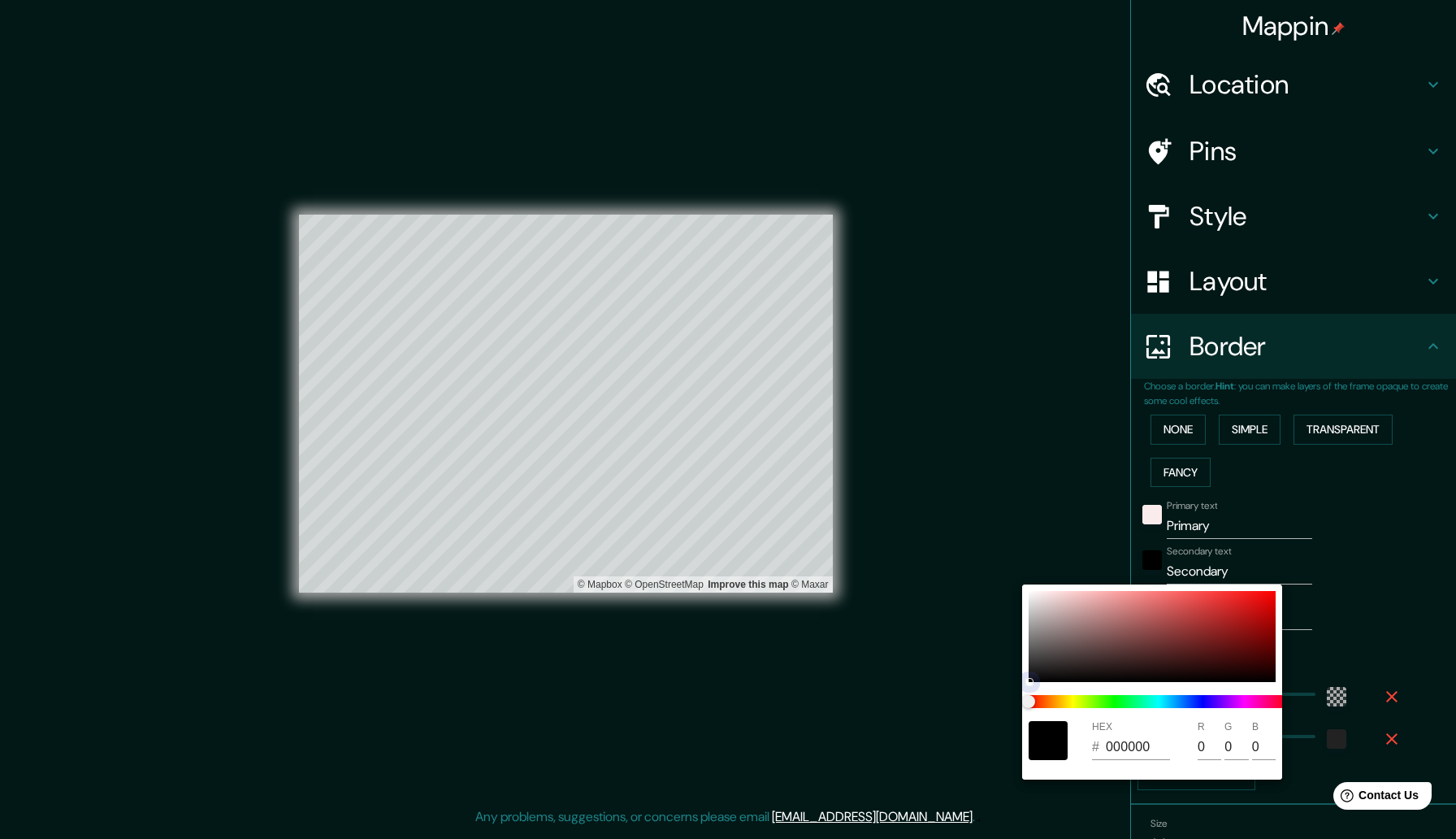
type input "315"
type input "53"
type input "CAA4A4"
type input "202"
type input "164"
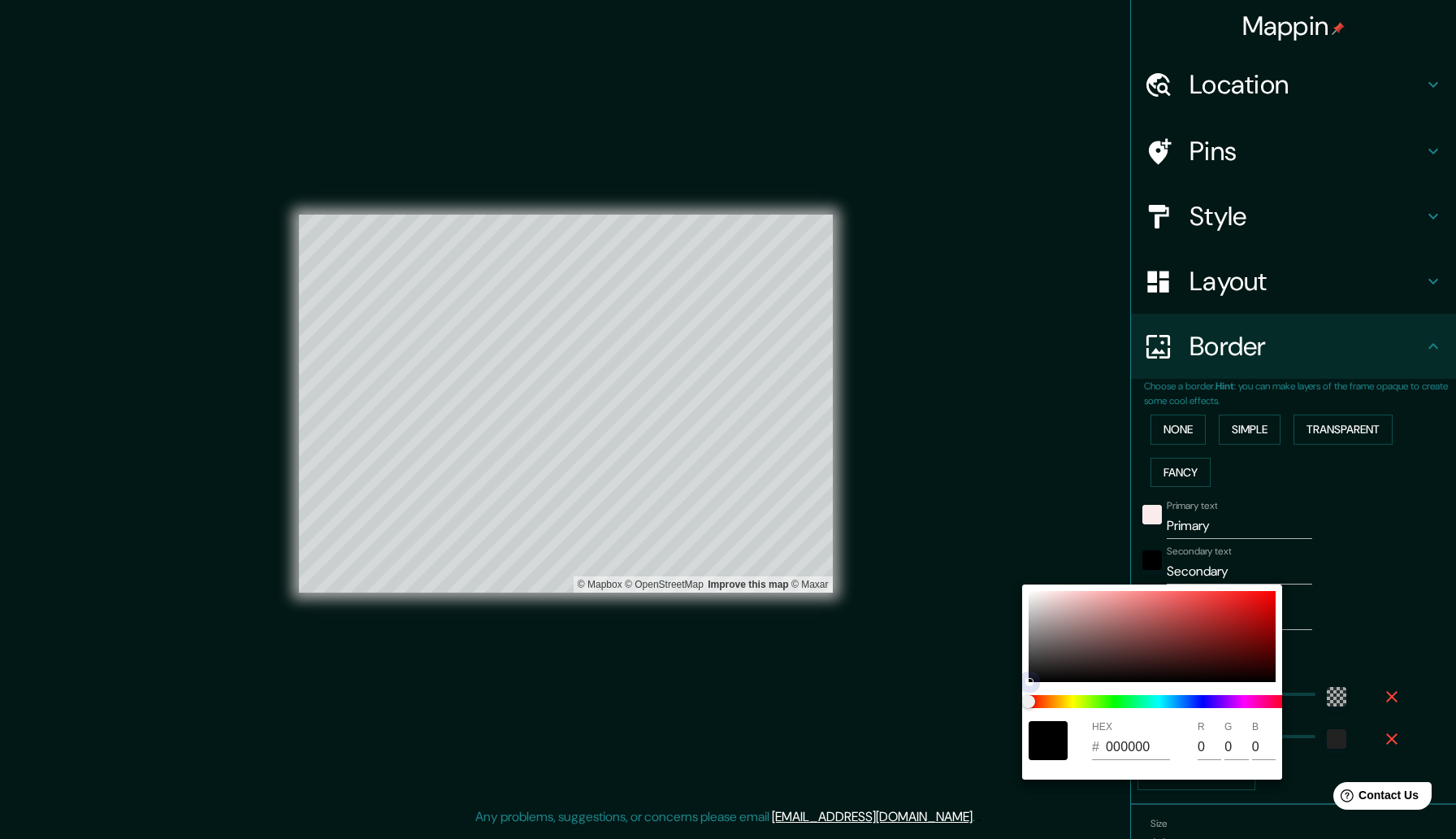
type input "164"
type input "315"
type input "53"
type input "CAA5A5"
type input "165"
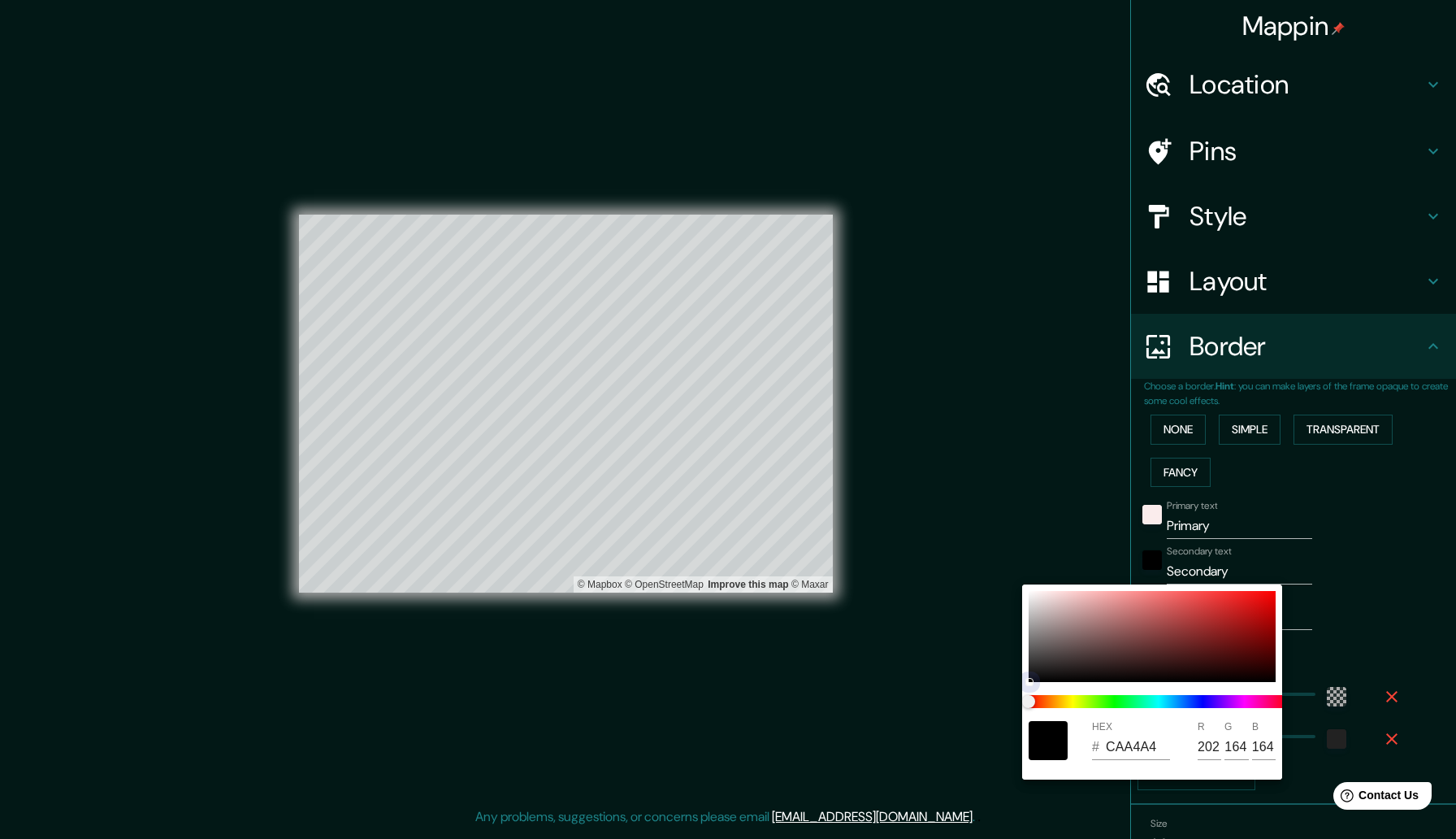
type input "165"
type input "315"
type input "53"
type input "D8D4D4"
type input "216"
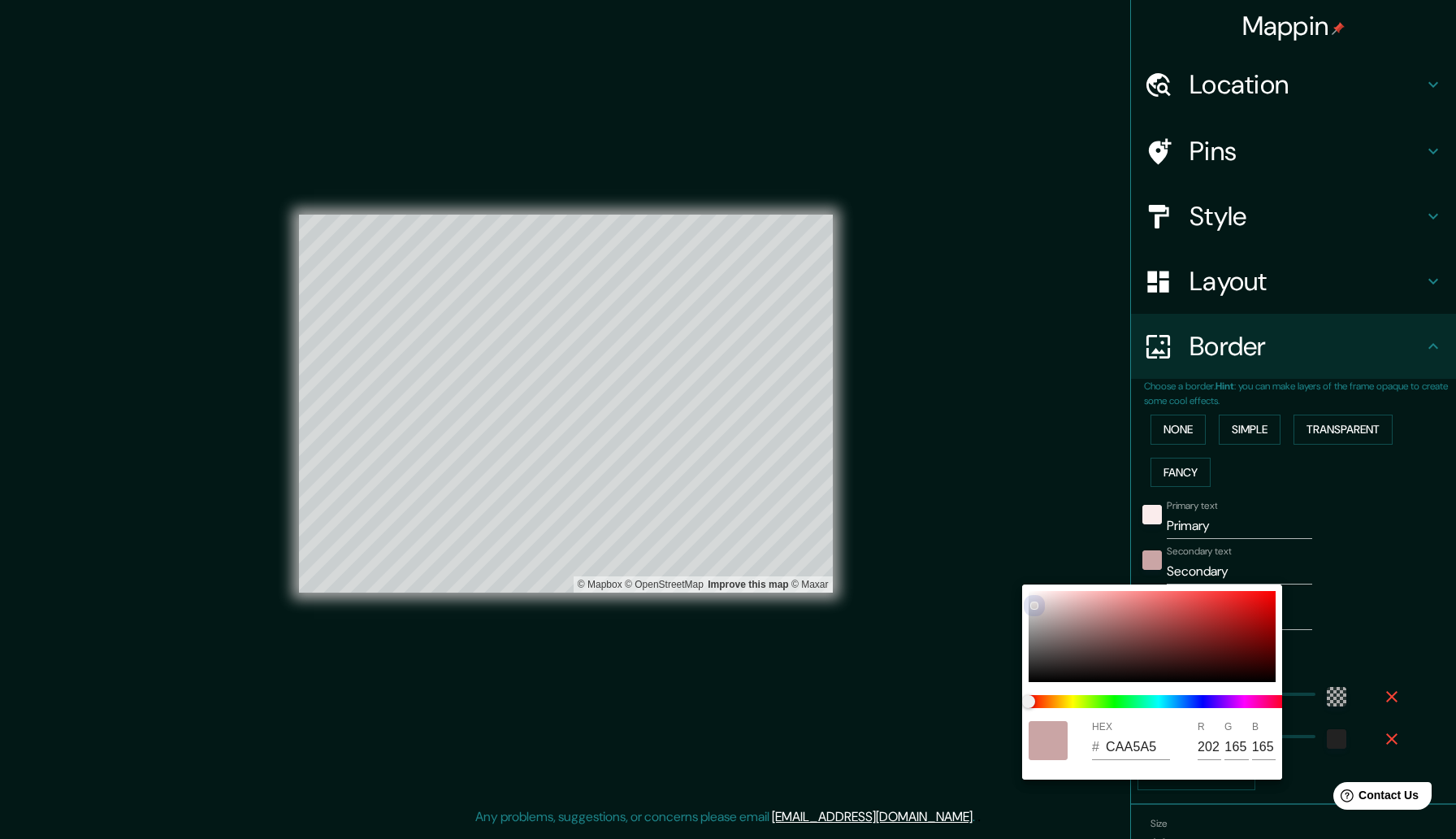
type input "212"
drag, startPoint x: 1016, startPoint y: 596, endPoint x: 989, endPoint y: 580, distance: 31.4
click at [989, 580] on div "HEX # D8D4D4 R 216 G 212 B 212" at bounding box center [728, 420] width 1456 height 839
click at [1098, 441] on div at bounding box center [728, 420] width 1456 height 839
